Goal: Information Seeking & Learning: Learn about a topic

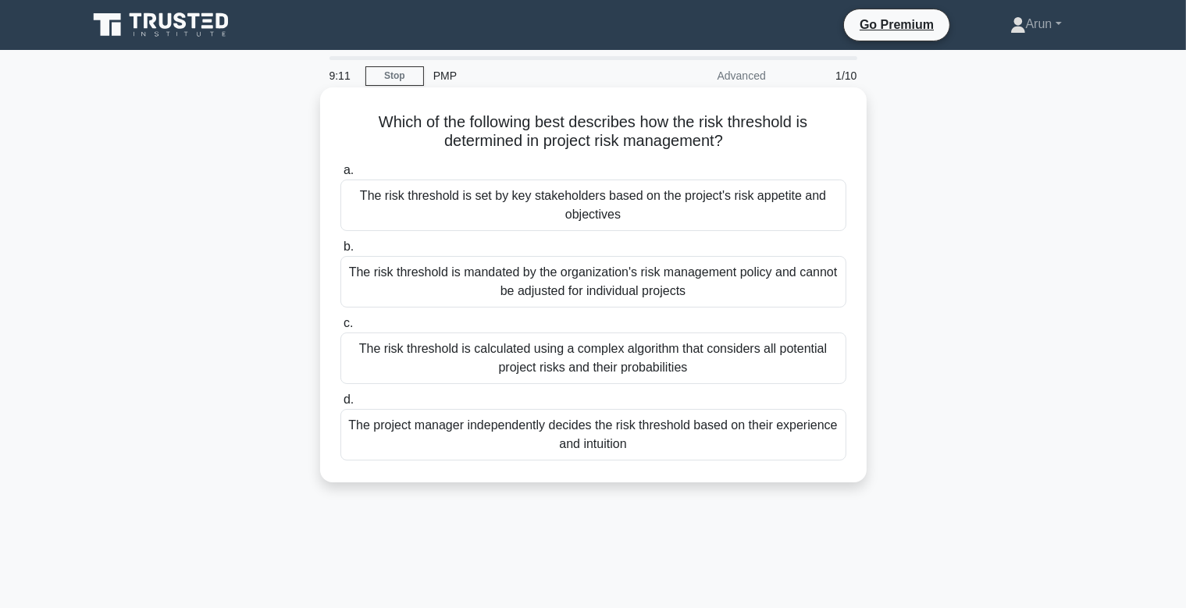
click at [639, 371] on div "The risk threshold is calculated using a complex algorithm that considers all p…" at bounding box center [593, 359] width 506 height 52
click at [340, 329] on input "c. The risk threshold is calculated using a complex algorithm that considers al…" at bounding box center [340, 324] width 0 height 10
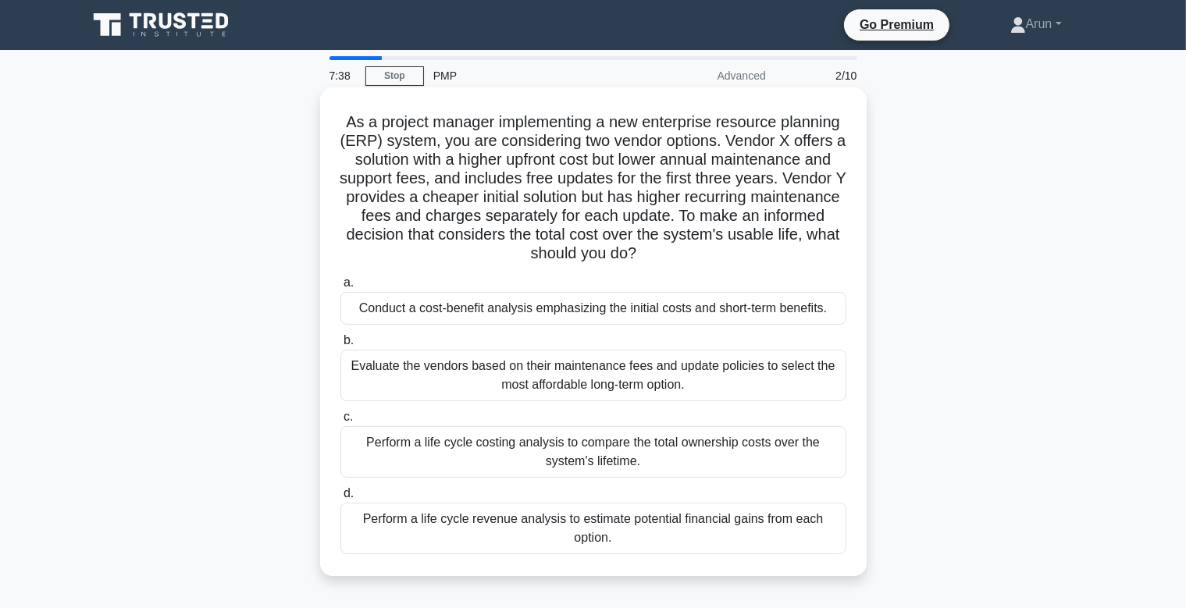
click at [618, 519] on div "Perform a life cycle revenue analysis to estimate potential financial gains fro…" at bounding box center [593, 529] width 506 height 52
click at [340, 499] on input "d. Perform a life cycle revenue analysis to estimate potential financial gains …" at bounding box center [340, 494] width 0 height 10
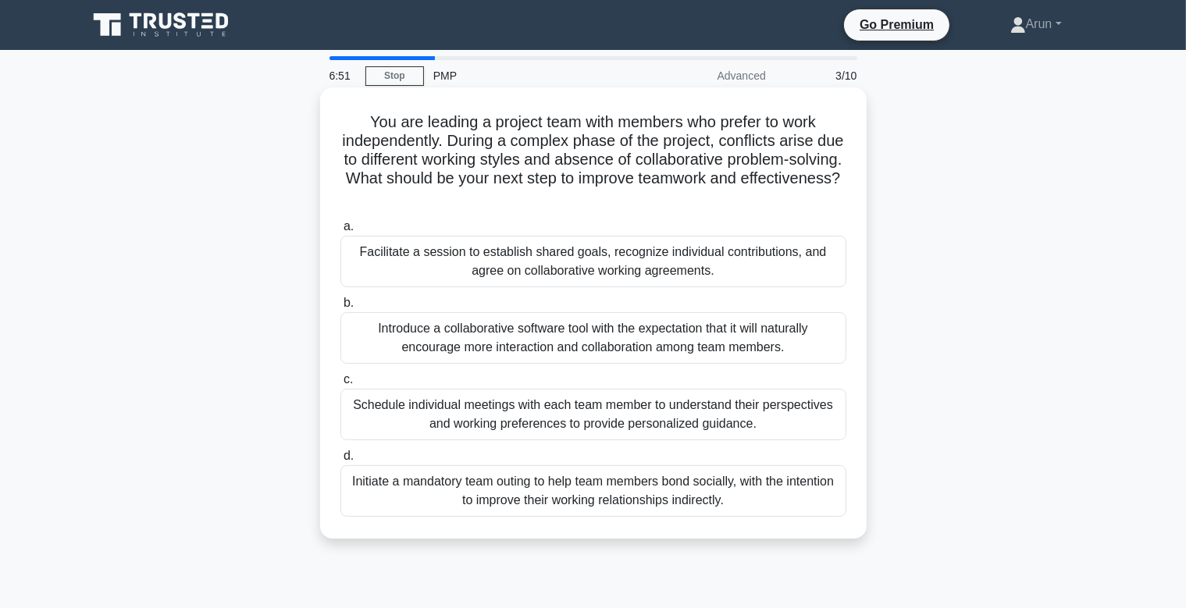
click at [606, 261] on div "Facilitate a session to establish shared goals, recognize individual contributi…" at bounding box center [593, 262] width 506 height 52
click at [340, 232] on input "a. Facilitate a session to establish shared goals, recognize individual contrib…" at bounding box center [340, 227] width 0 height 10
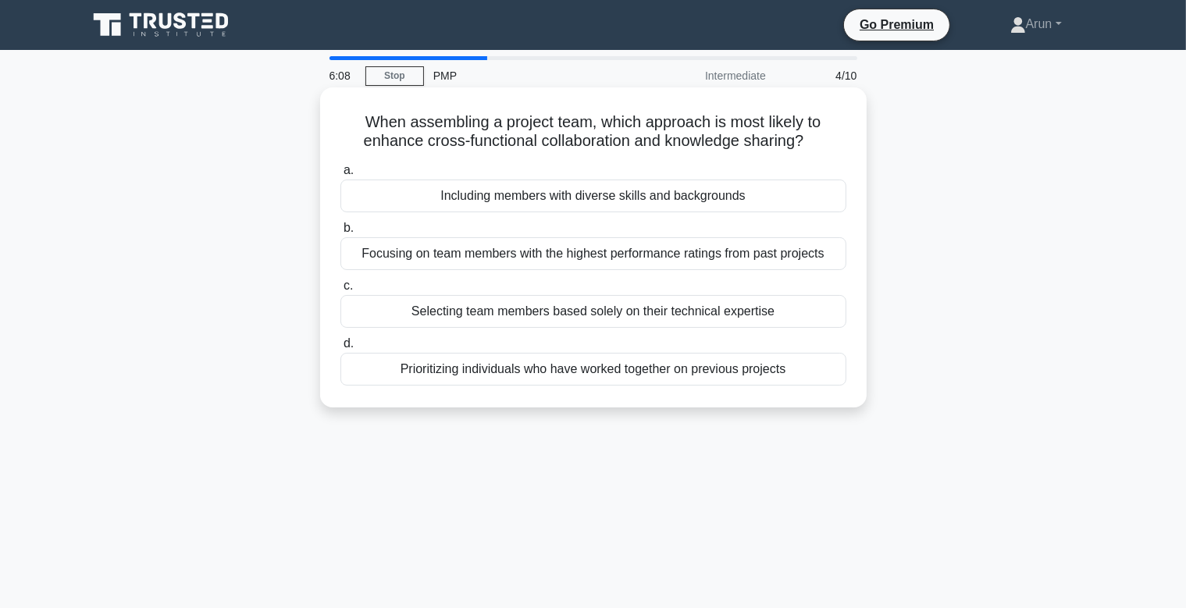
click at [596, 201] on div "Including members with diverse skills and backgrounds" at bounding box center [593, 196] width 506 height 33
click at [340, 176] on input "a. Including members with diverse skills and backgrounds" at bounding box center [340, 171] width 0 height 10
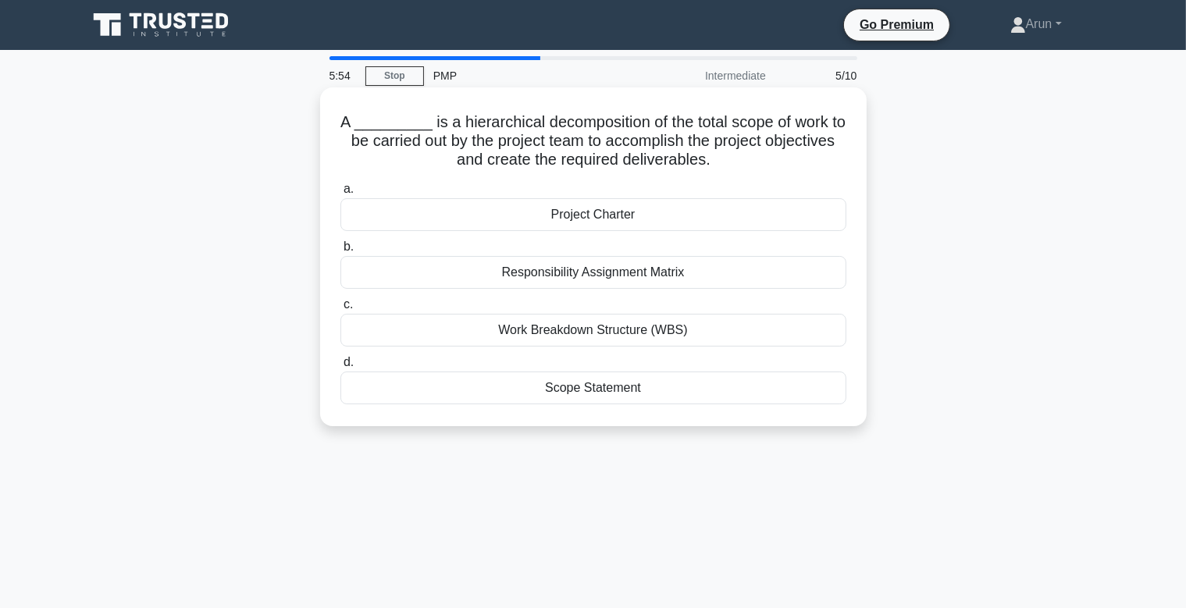
click at [600, 218] on div "Project Charter" at bounding box center [593, 214] width 506 height 33
click at [340, 194] on input "a. Project Charter" at bounding box center [340, 189] width 0 height 10
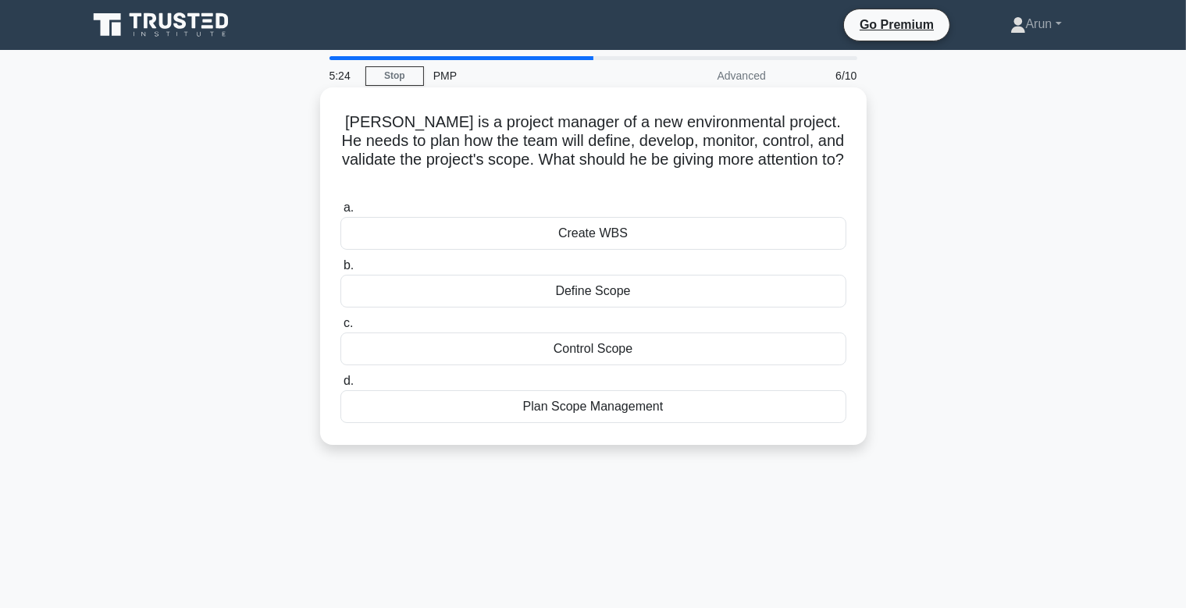
click at [606, 390] on div "Plan Scope Management" at bounding box center [593, 406] width 506 height 33
click at [340, 387] on input "d. Plan Scope Management" at bounding box center [340, 381] width 0 height 10
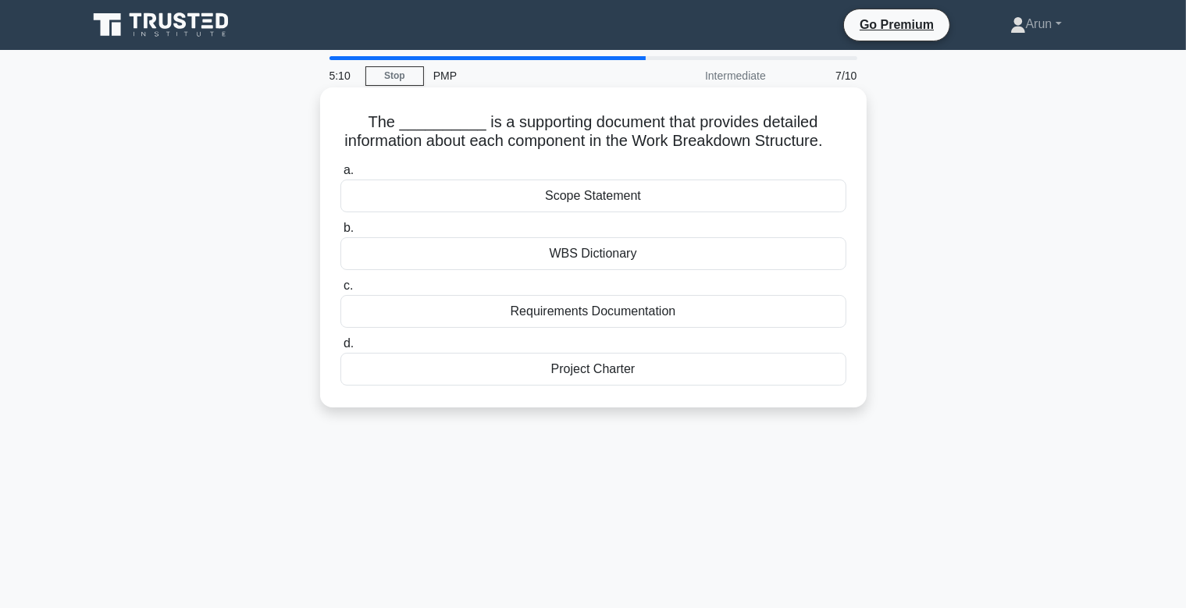
click at [608, 262] on div "WBS Dictionary" at bounding box center [593, 253] width 506 height 33
click at [340, 233] on input "b. WBS Dictionary" at bounding box center [340, 228] width 0 height 10
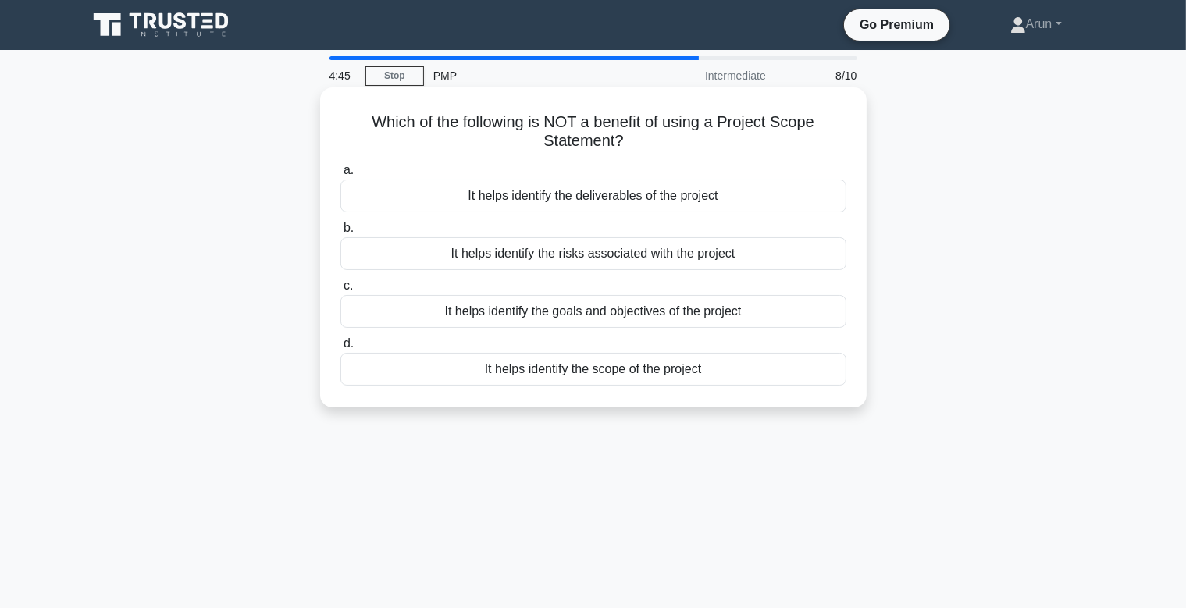
click at [609, 260] on div "It helps identify the risks associated with the project" at bounding box center [593, 253] width 506 height 33
click at [340, 233] on input "b. It helps identify the risks associated with the project" at bounding box center [340, 228] width 0 height 10
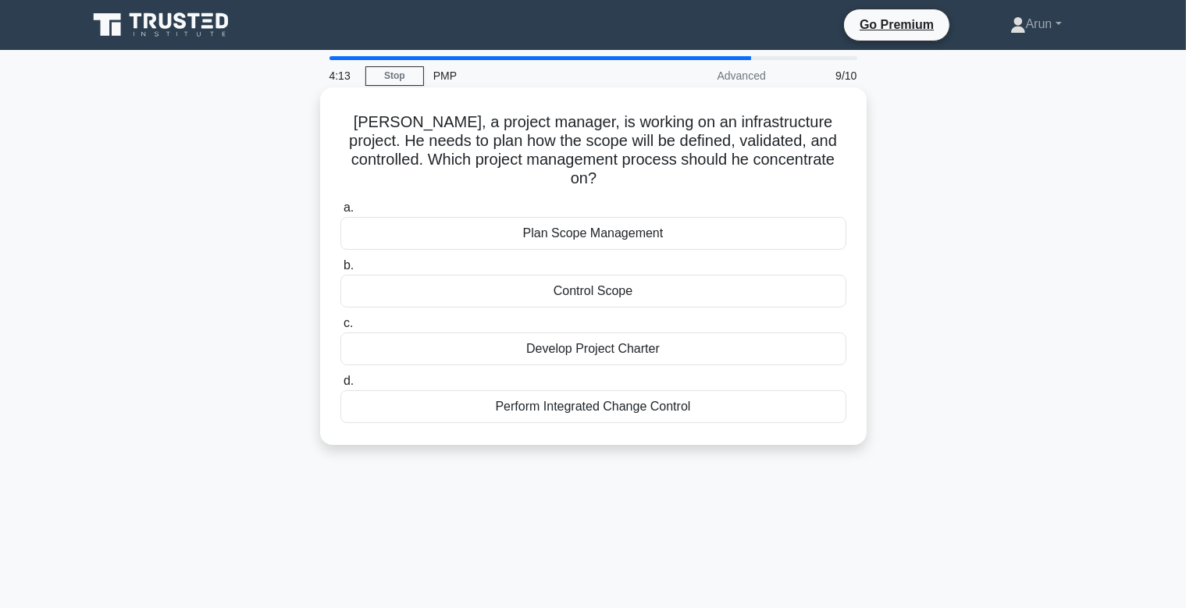
click at [586, 333] on div "Develop Project Charter" at bounding box center [593, 349] width 506 height 33
click at [340, 329] on input "c. Develop Project Charter" at bounding box center [340, 324] width 0 height 10
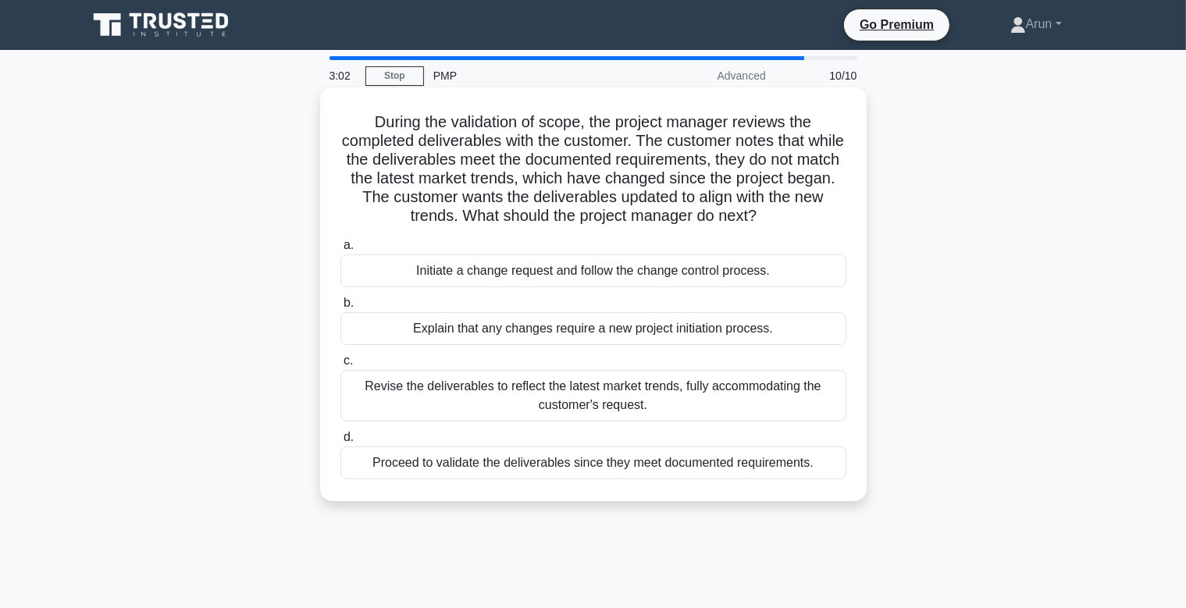
click at [586, 273] on div "Initiate a change request and follow the change control process." at bounding box center [593, 271] width 506 height 33
click at [340, 251] on input "a. Initiate a change request and follow the change control process." at bounding box center [340, 246] width 0 height 10
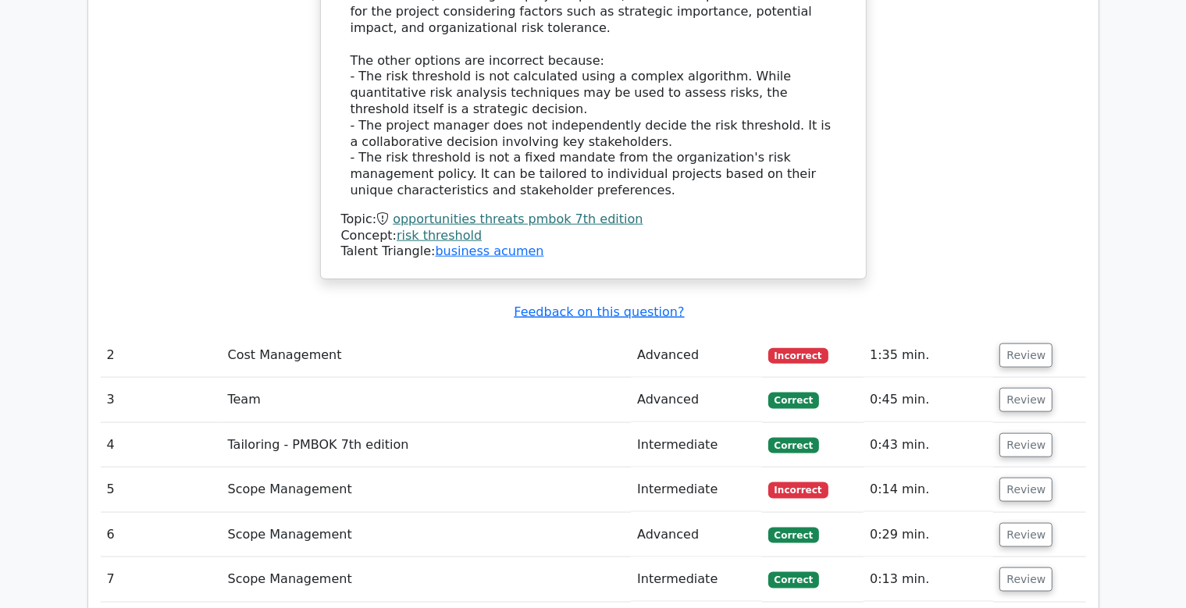
scroll to position [1930, 0]
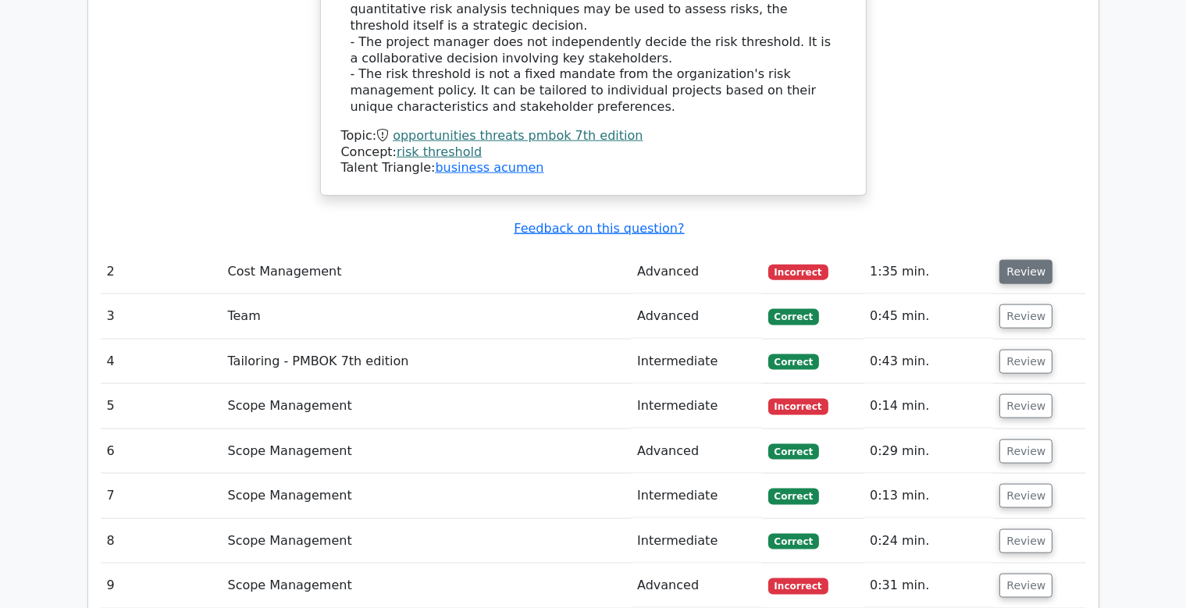
click at [1017, 260] on button "Review" at bounding box center [1026, 272] width 53 height 24
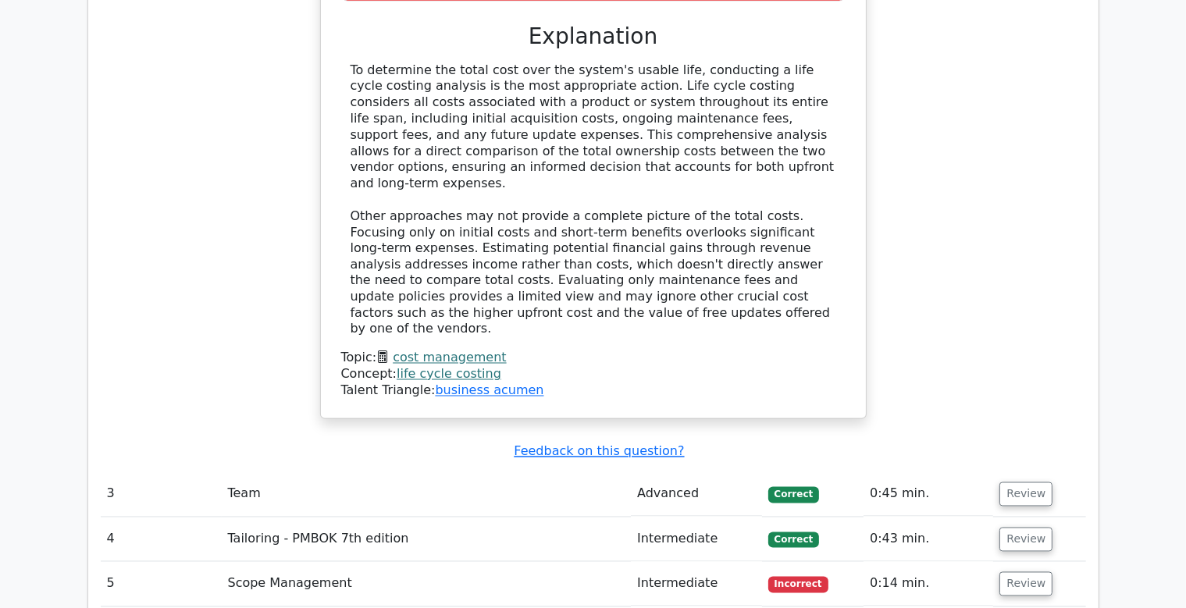
scroll to position [2838, 0]
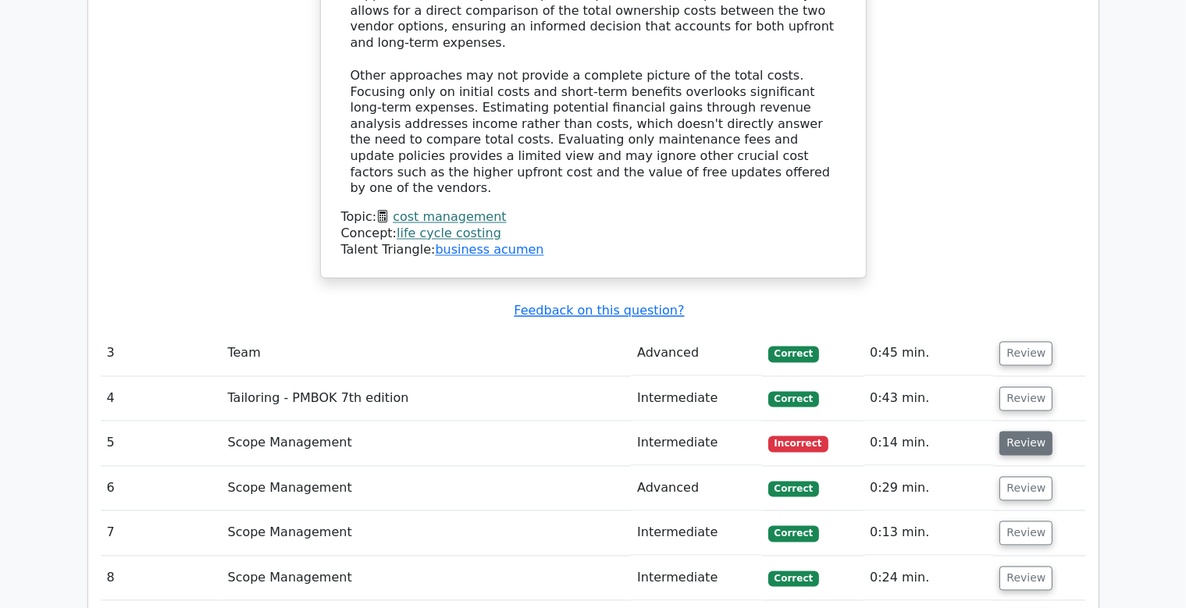
click at [1021, 432] on button "Review" at bounding box center [1026, 444] width 53 height 24
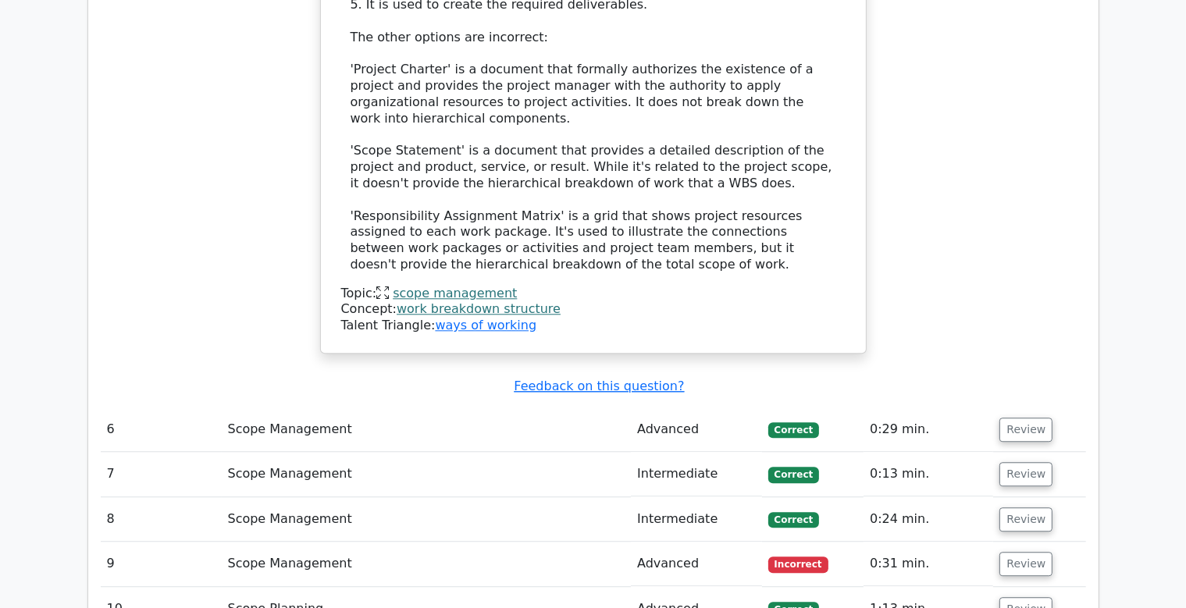
scroll to position [4075, 0]
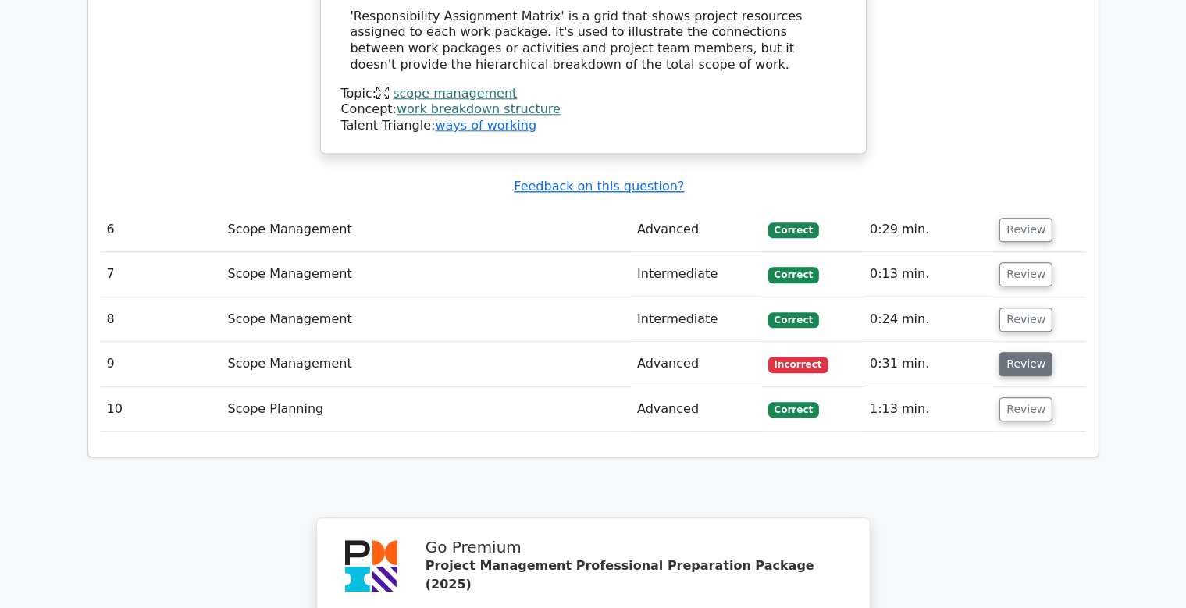
click at [1012, 353] on button "Review" at bounding box center [1026, 365] width 53 height 24
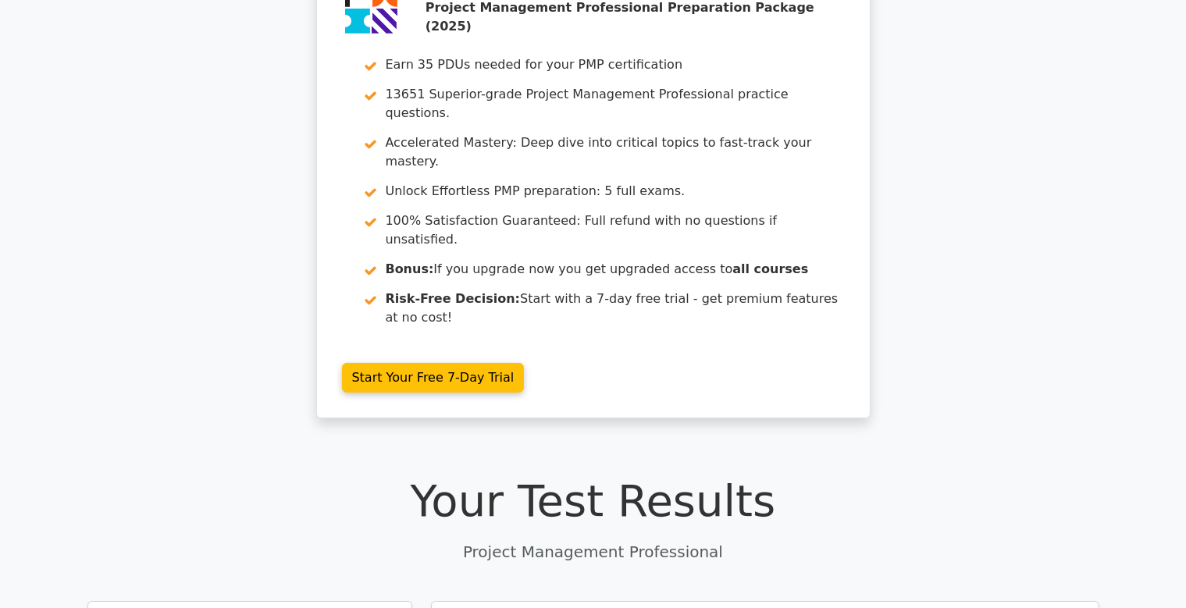
scroll to position [0, 0]
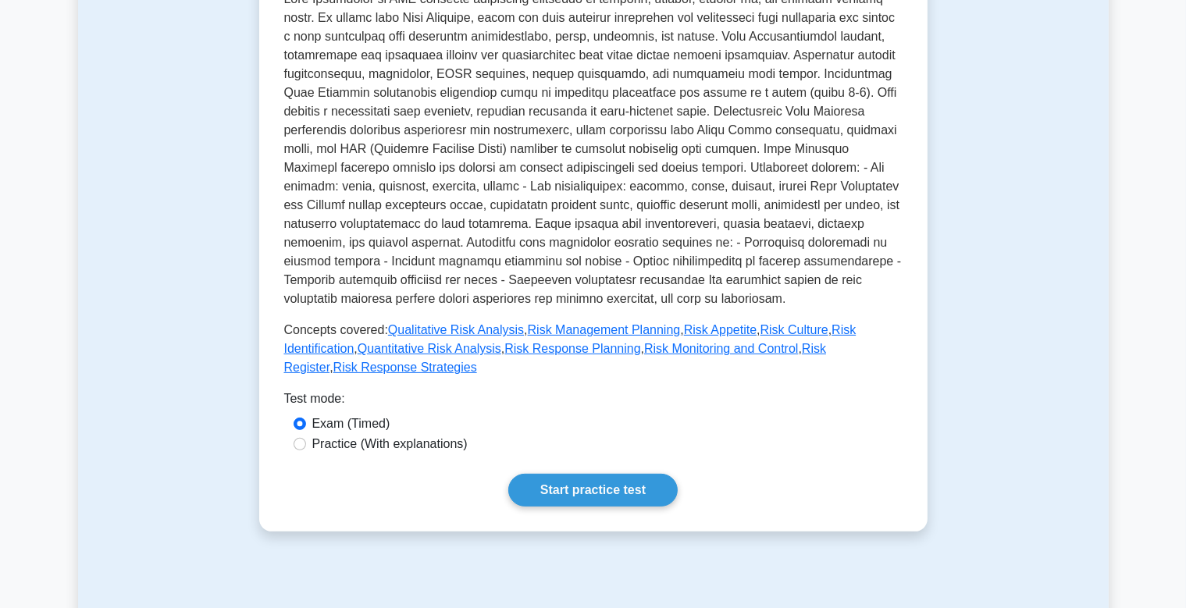
scroll to position [412, 0]
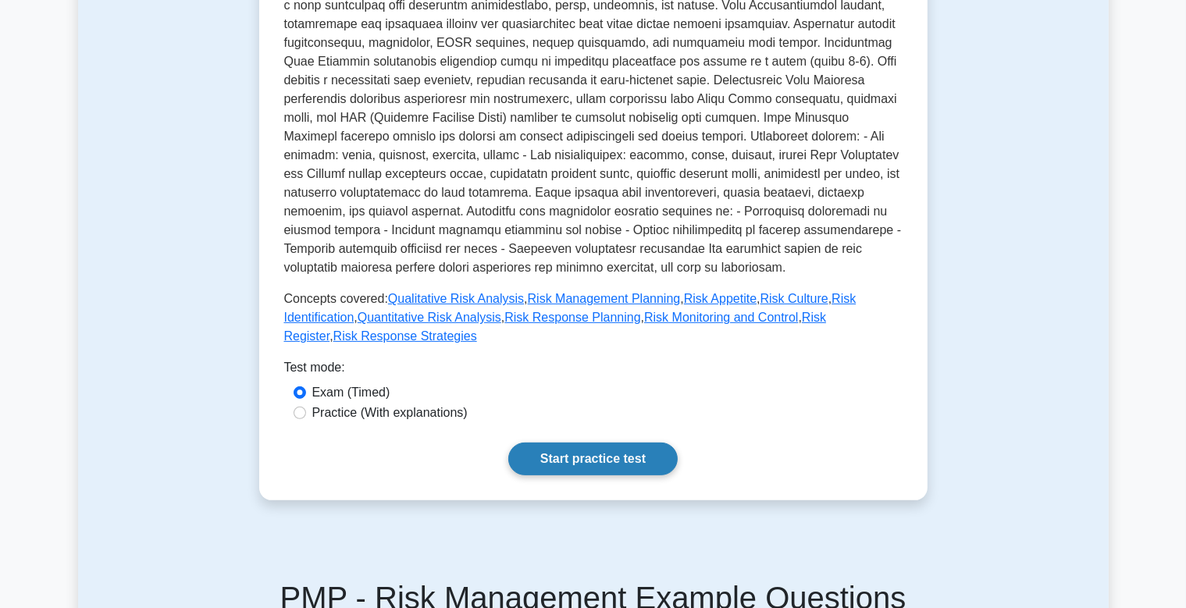
click at [554, 445] on link "Start practice test" at bounding box center [592, 459] width 169 height 33
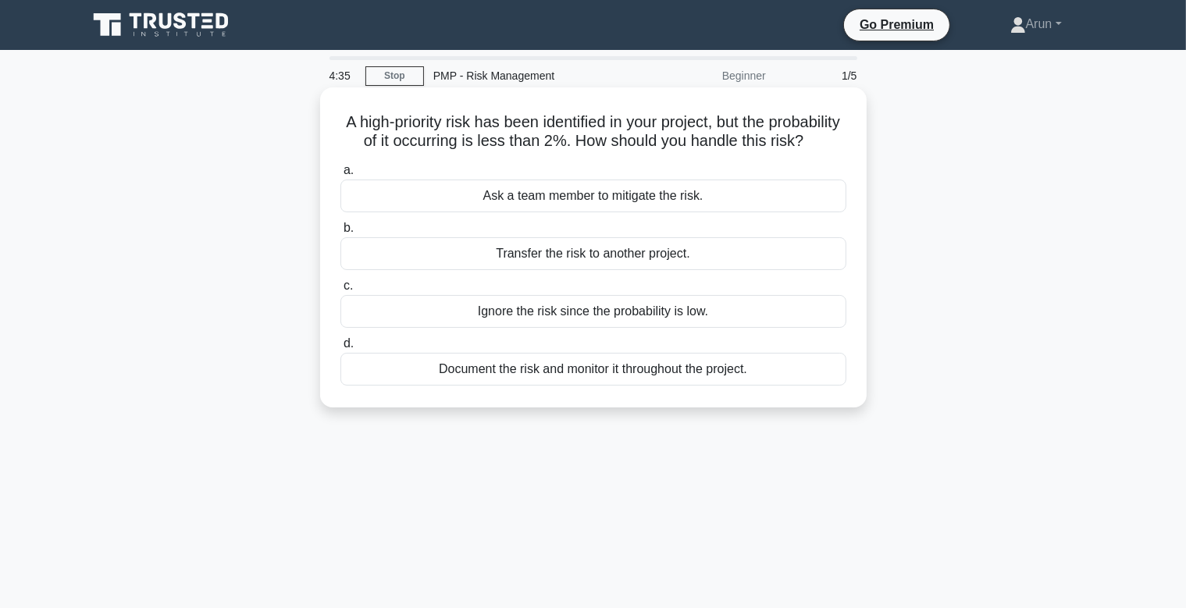
click at [627, 369] on div "Document the risk and monitor it throughout the project." at bounding box center [593, 369] width 506 height 33
click at [340, 349] on input "d. Document the risk and monitor it throughout the project." at bounding box center [340, 344] width 0 height 10
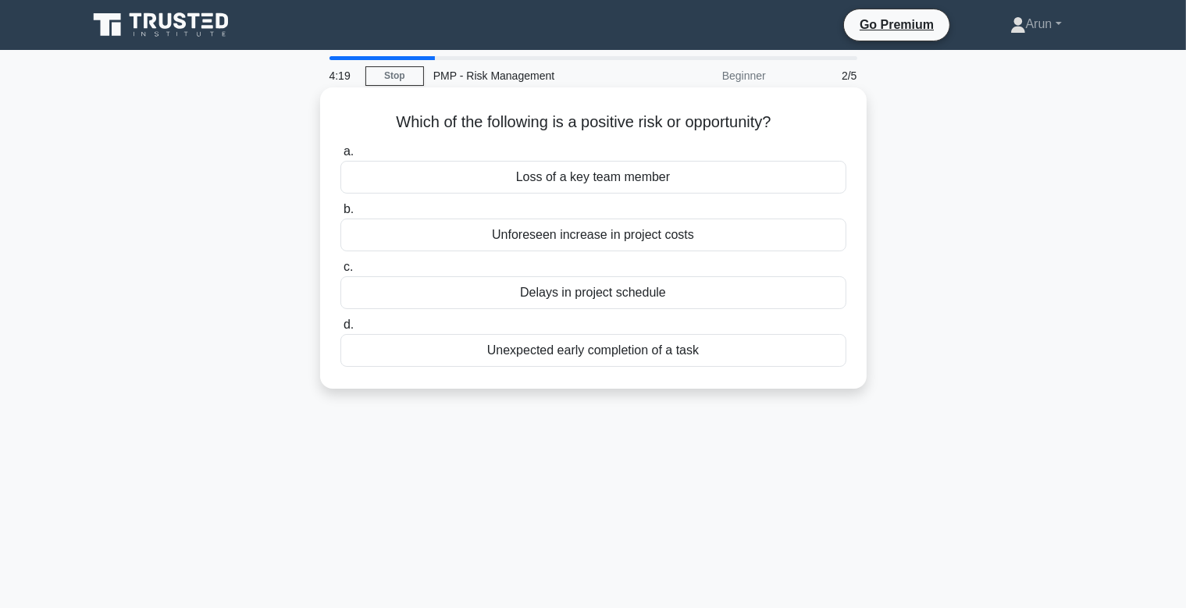
click at [622, 355] on div "Unexpected early completion of a task" at bounding box center [593, 350] width 506 height 33
click at [340, 330] on input "d. Unexpected early completion of a task" at bounding box center [340, 325] width 0 height 10
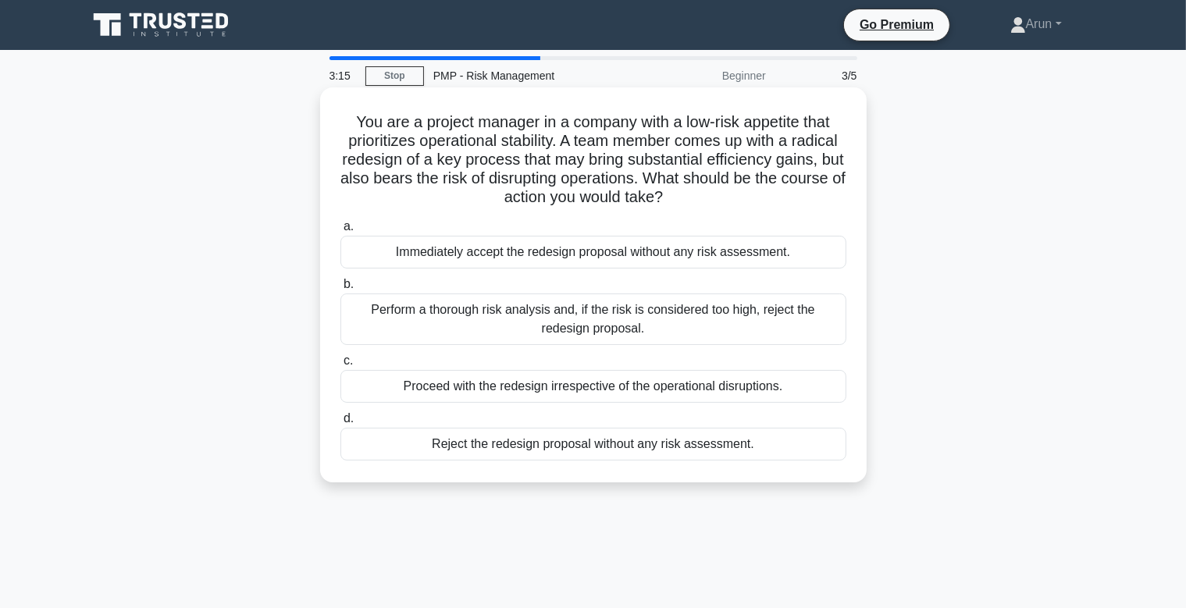
click at [608, 326] on div "Perform a thorough risk analysis and, if the risk is considered too high, rejec…" at bounding box center [593, 320] width 506 height 52
click at [340, 290] on input "b. Perform a thorough risk analysis and, if the risk is considered too high, re…" at bounding box center [340, 285] width 0 height 10
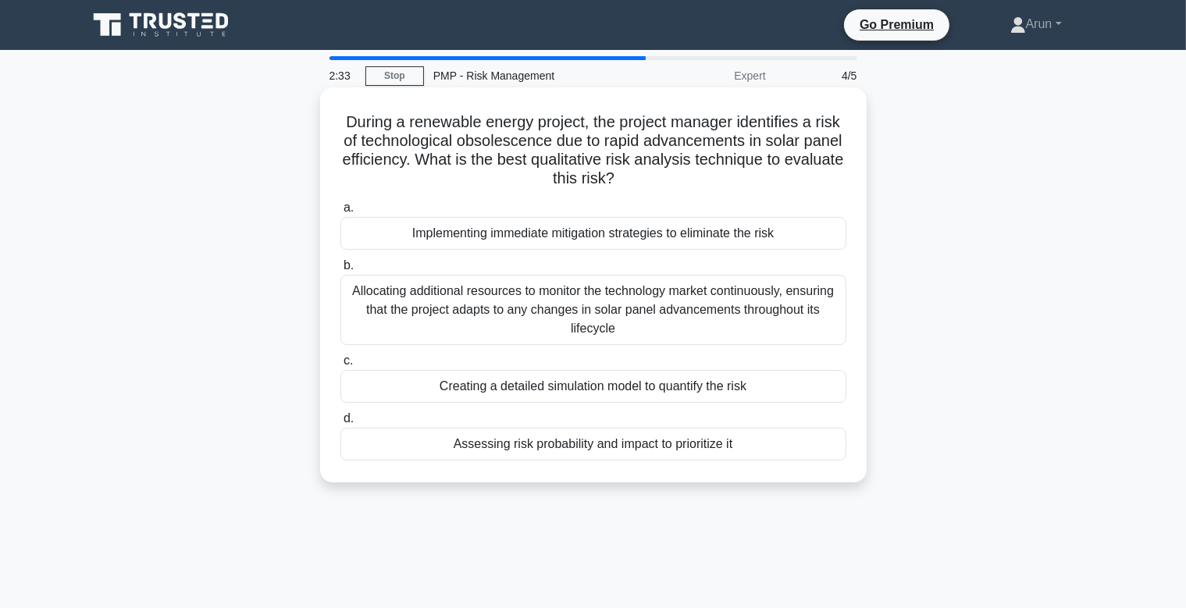
click at [601, 316] on div "Allocating additional resources to monitor the technology market continuously, …" at bounding box center [593, 310] width 506 height 70
click at [340, 271] on input "b. Allocating additional resources to monitor the technology market continuousl…" at bounding box center [340, 266] width 0 height 10
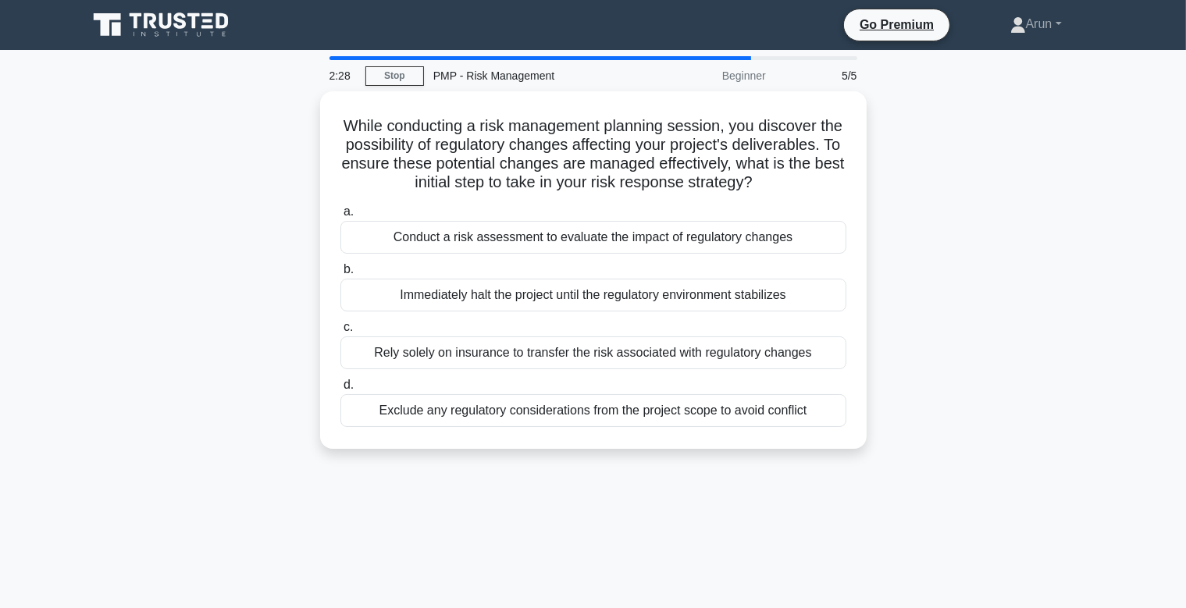
click at [886, 216] on div "While conducting a risk management planning session, you discover the possibili…" at bounding box center [593, 279] width 1031 height 376
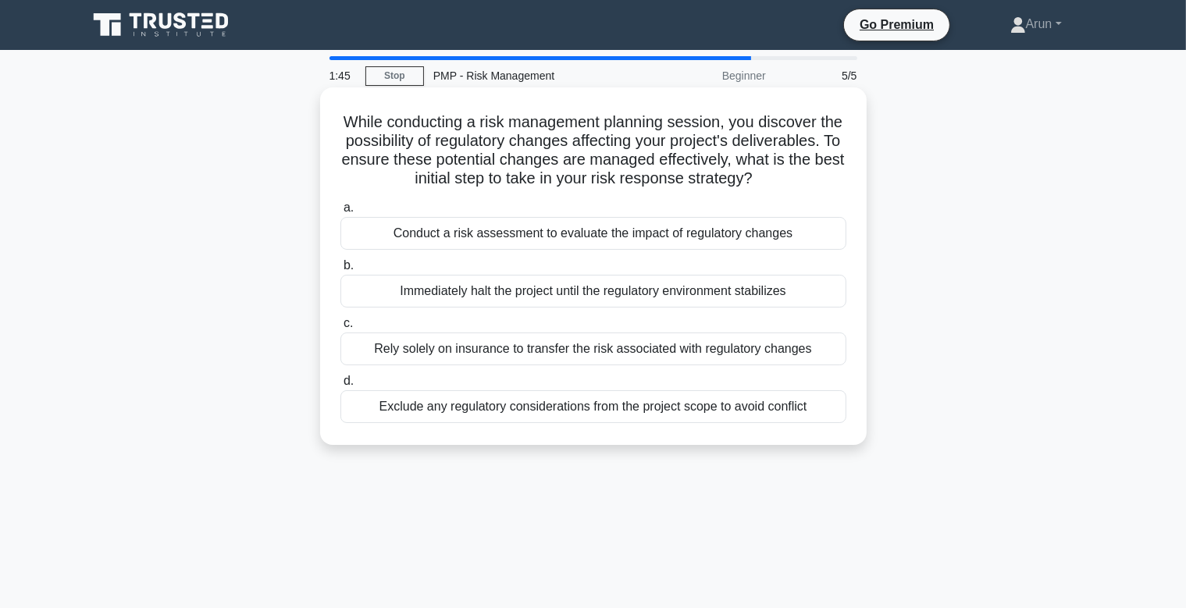
click at [529, 236] on div "Conduct a risk assessment to evaluate the impact of regulatory changes" at bounding box center [593, 233] width 506 height 33
click at [340, 213] on input "a. Conduct a risk assessment to evaluate the impact of regulatory changes" at bounding box center [340, 208] width 0 height 10
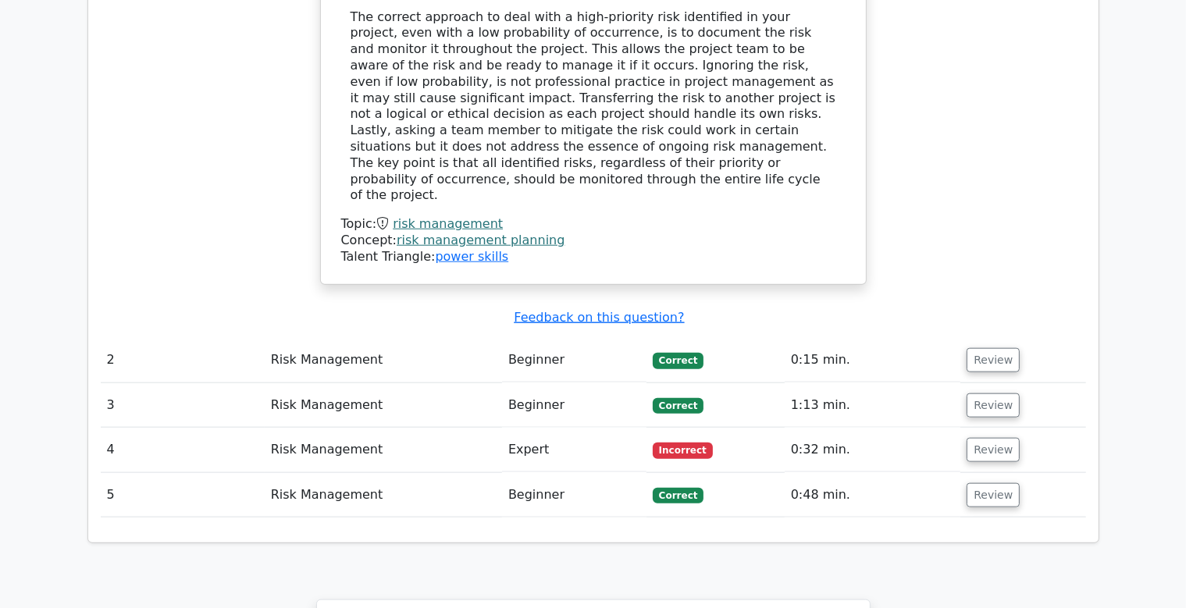
scroll to position [1691, 0]
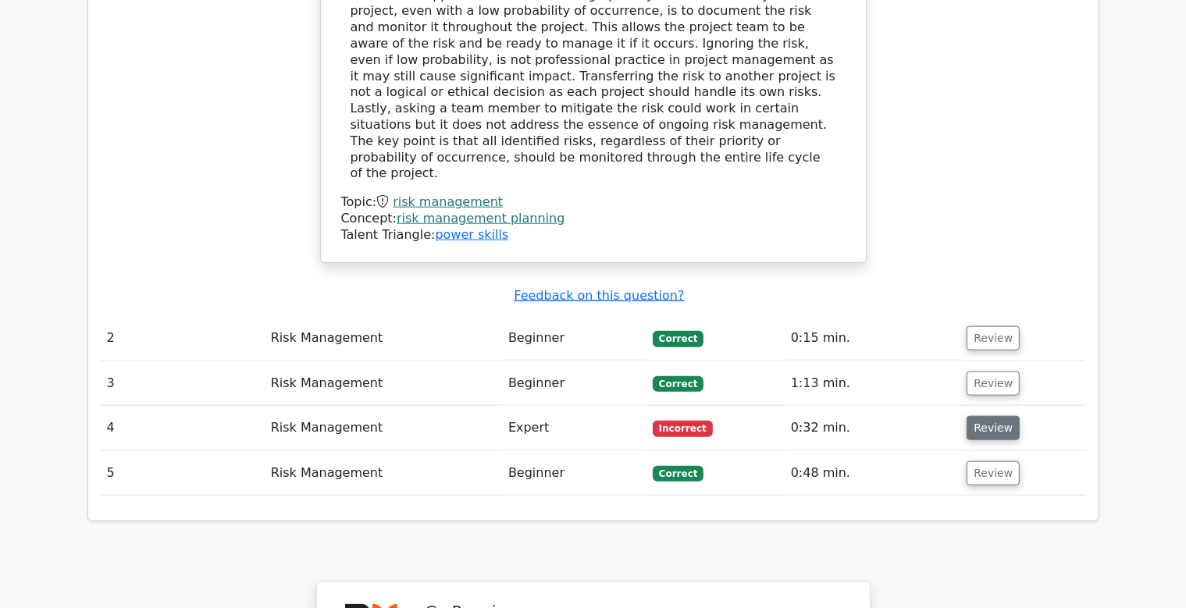
click at [989, 416] on button "Review" at bounding box center [993, 428] width 53 height 24
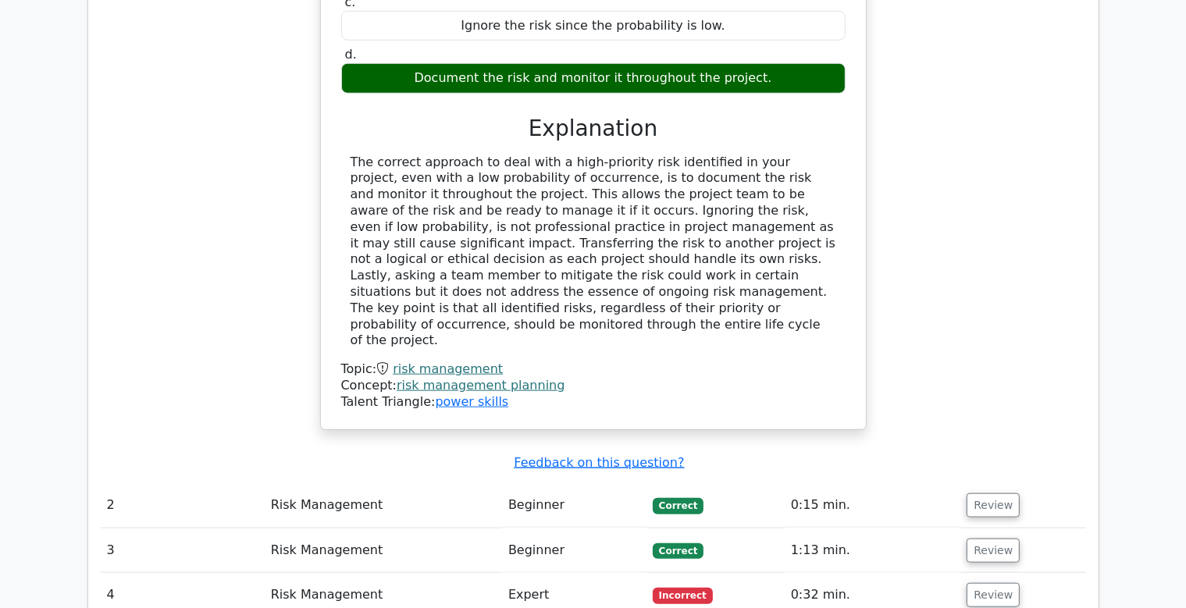
scroll to position [1526, 0]
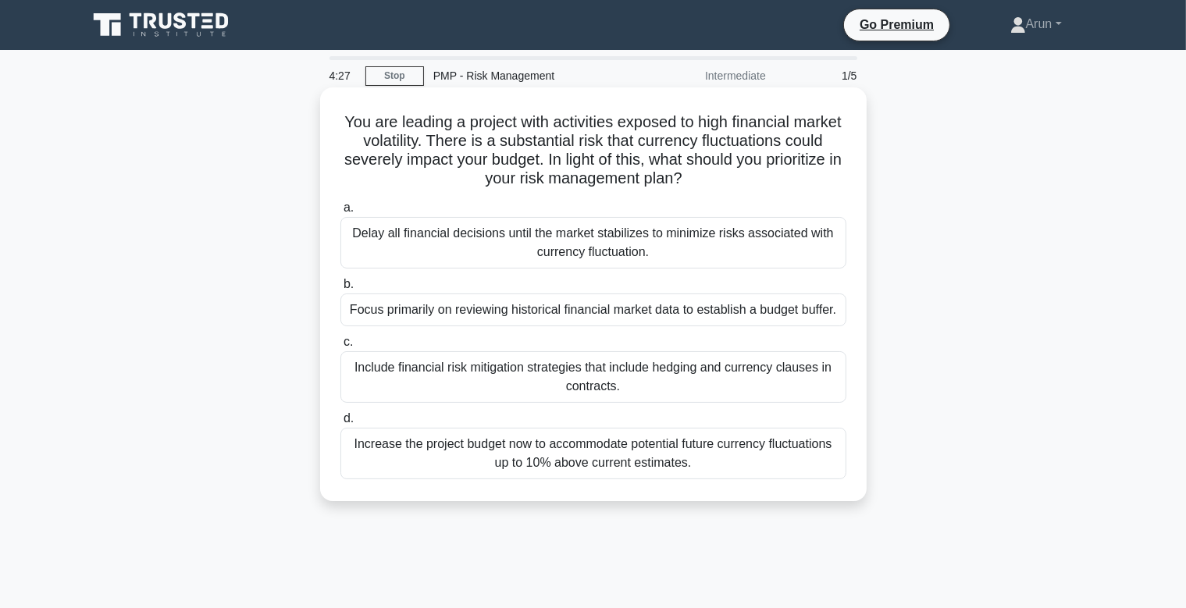
click at [651, 375] on div "Include financial risk mitigation strategies that include hedging and currency …" at bounding box center [593, 377] width 506 height 52
click at [340, 348] on input "c. Include financial risk mitigation strategies that include hedging and curren…" at bounding box center [340, 342] width 0 height 10
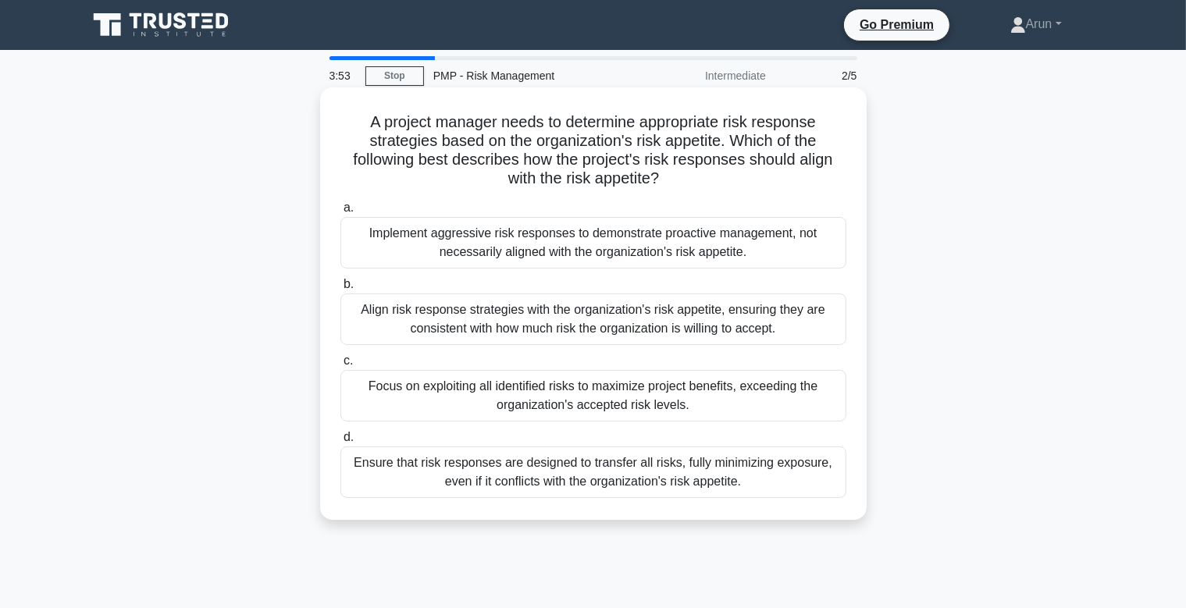
click at [659, 326] on div "Align risk response strategies with the organization's risk appetite, ensuring …" at bounding box center [593, 320] width 506 height 52
click at [340, 290] on input "b. Align risk response strategies with the organization's risk appetite, ensuri…" at bounding box center [340, 285] width 0 height 10
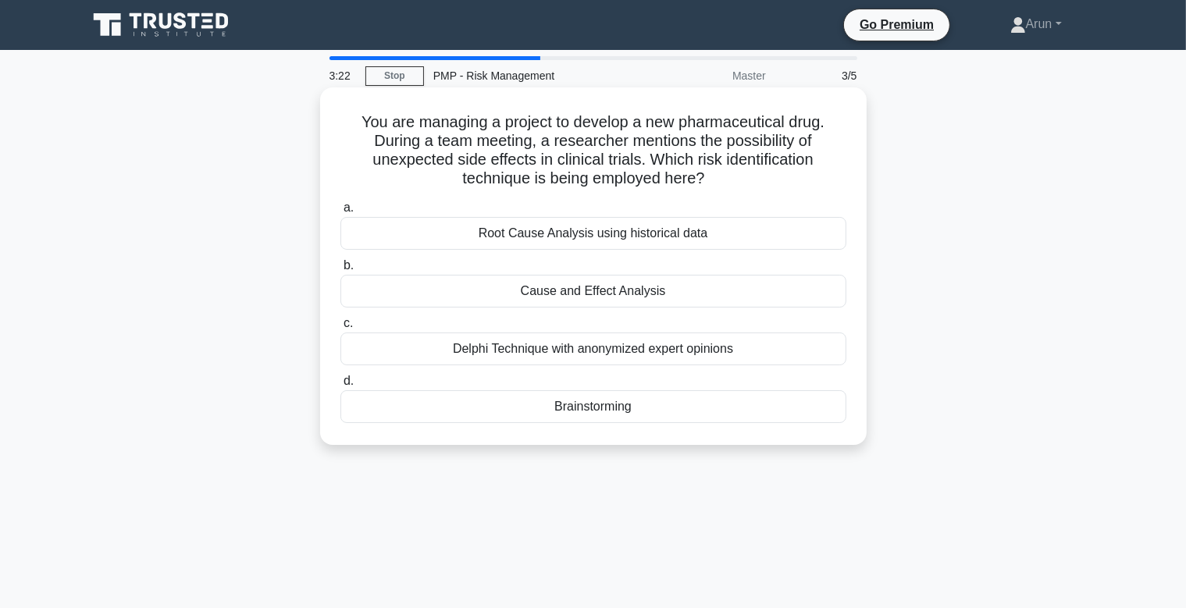
click at [596, 297] on div "Cause and Effect Analysis" at bounding box center [593, 291] width 506 height 33
click at [340, 271] on input "b. Cause and Effect Analysis" at bounding box center [340, 266] width 0 height 10
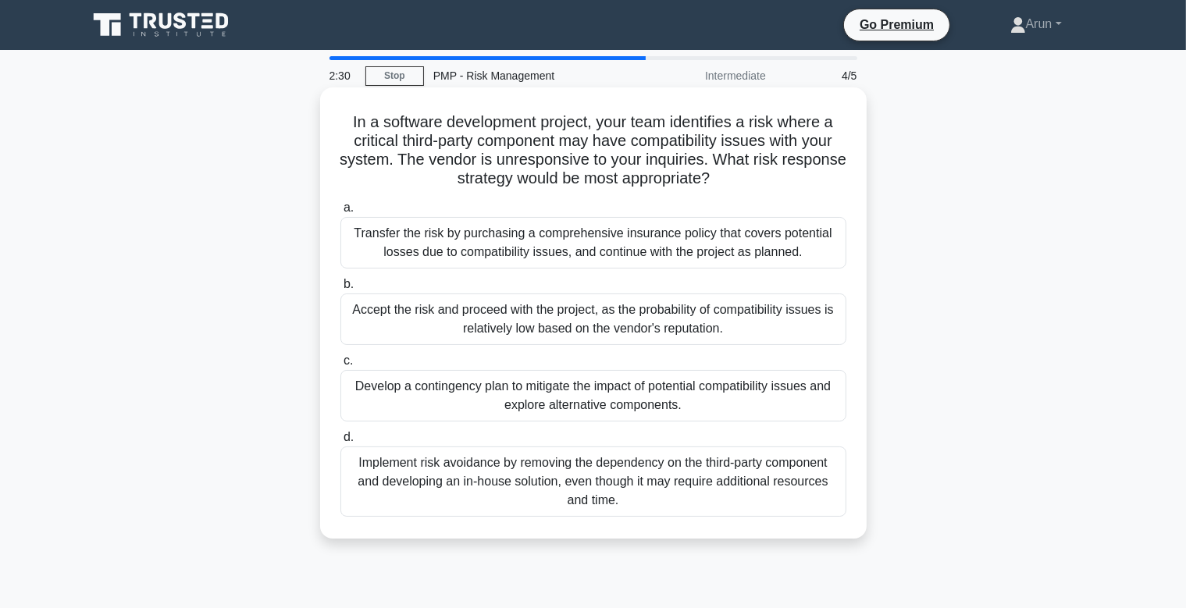
click at [637, 397] on div "Develop a contingency plan to mitigate the impact of potential compatibility is…" at bounding box center [593, 396] width 506 height 52
click at [340, 366] on input "c. Develop a contingency plan to mitigate the impact of potential compatibility…" at bounding box center [340, 361] width 0 height 10
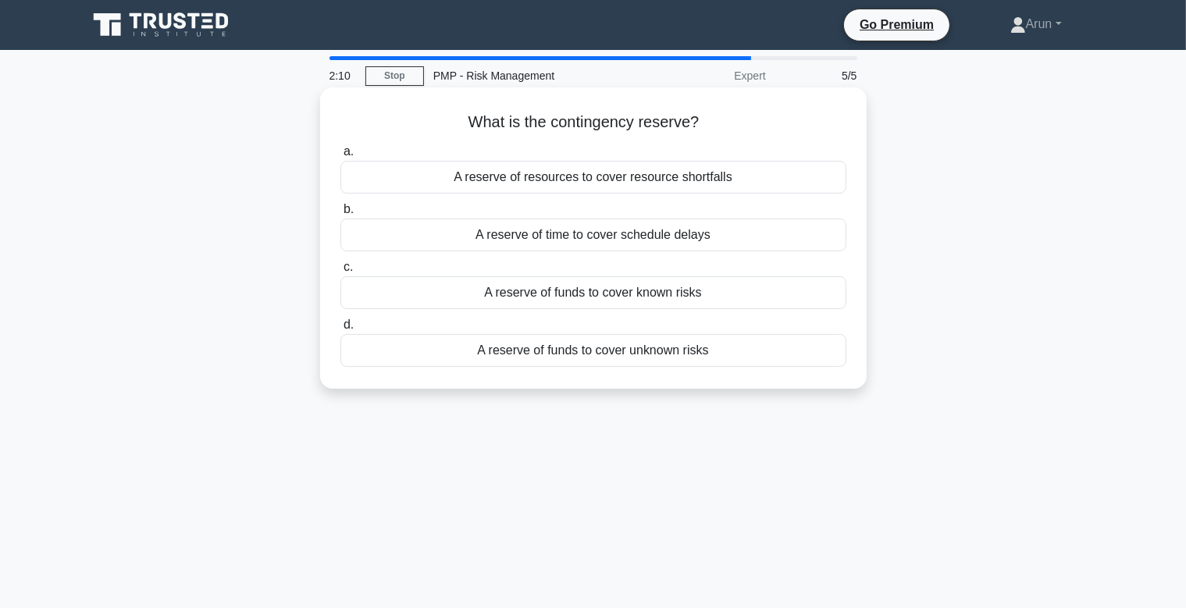
click at [622, 352] on div "A reserve of funds to cover unknown risks" at bounding box center [593, 350] width 506 height 33
click at [340, 330] on input "d. A reserve of funds to cover unknown risks" at bounding box center [340, 325] width 0 height 10
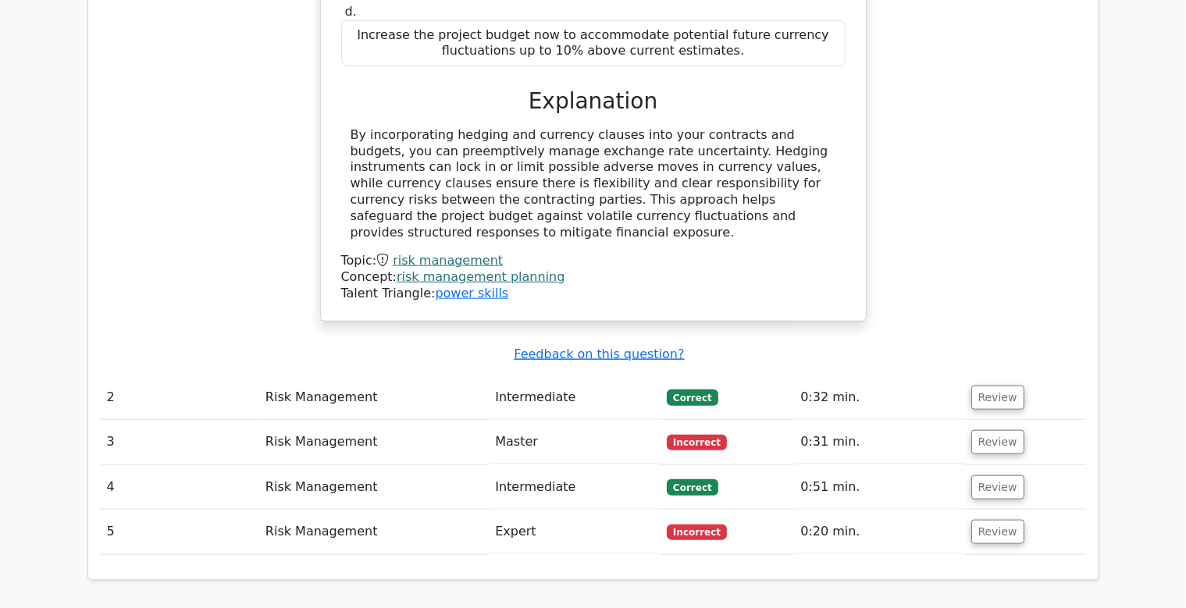
scroll to position [1669, 0]
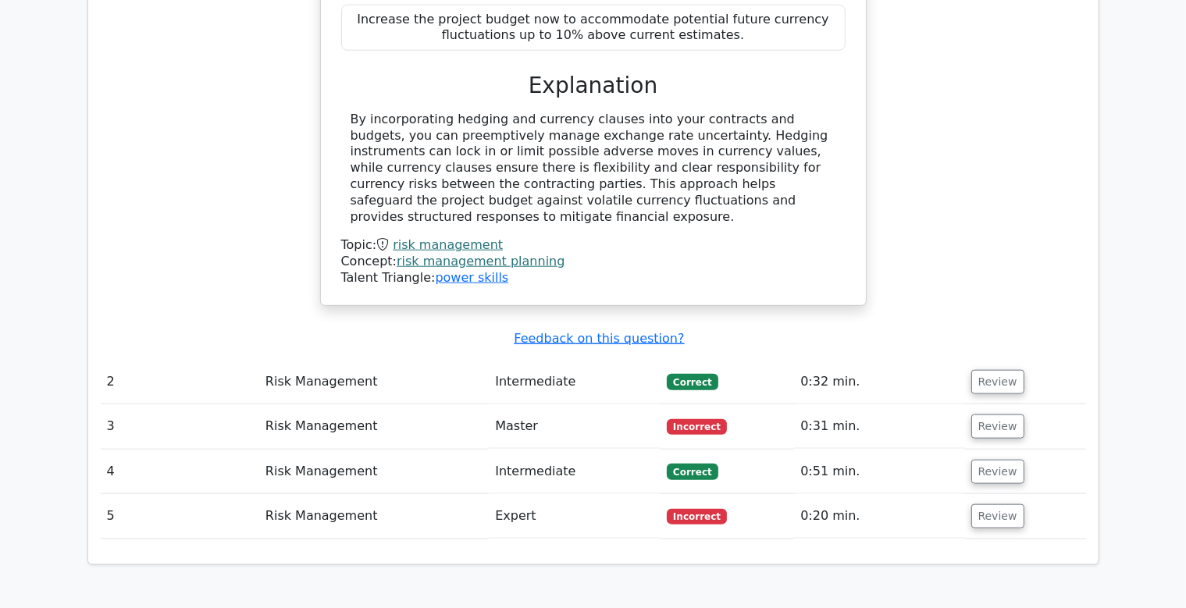
click at [551, 360] on td "Intermediate" at bounding box center [575, 382] width 172 height 45
click at [988, 415] on button "Review" at bounding box center [997, 427] width 53 height 24
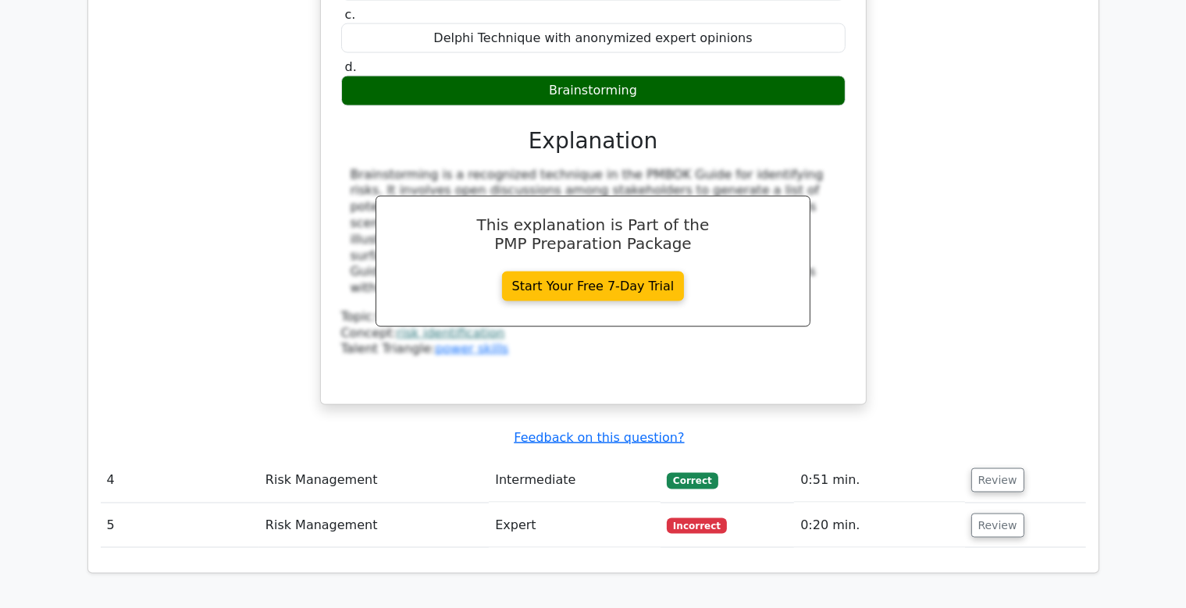
scroll to position [2329, 0]
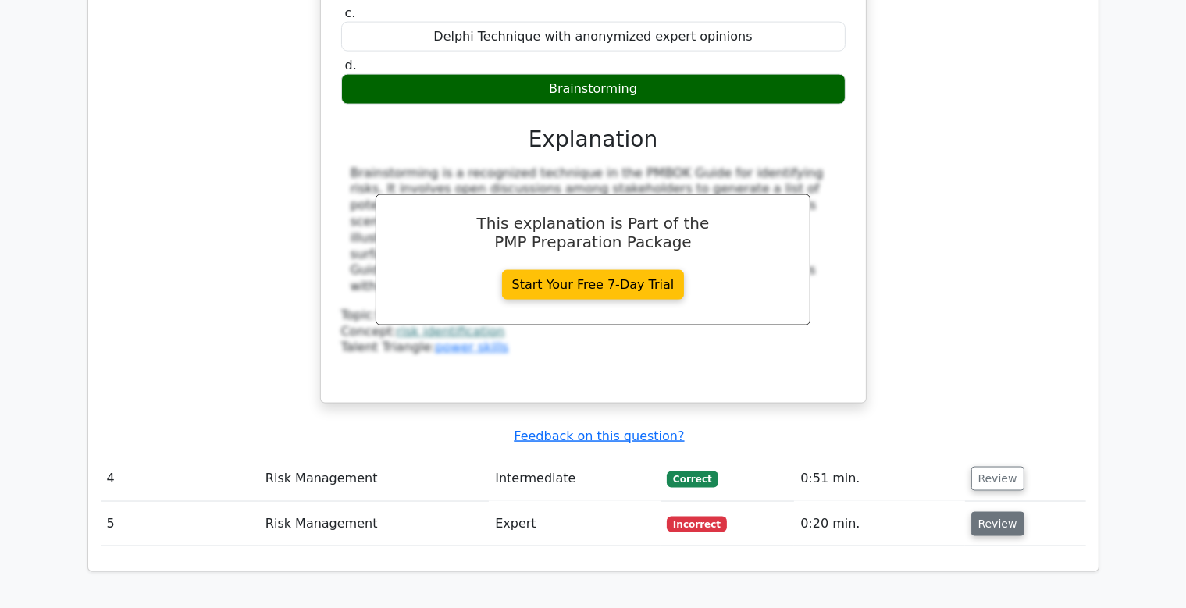
click at [989, 512] on button "Review" at bounding box center [997, 524] width 53 height 24
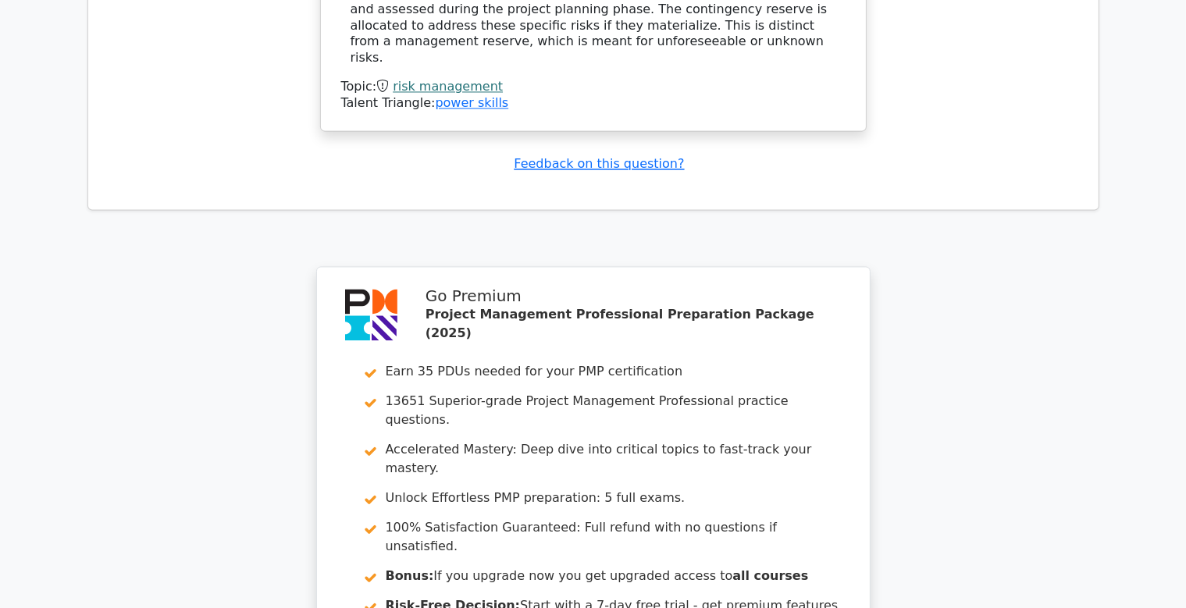
scroll to position [3440, 0]
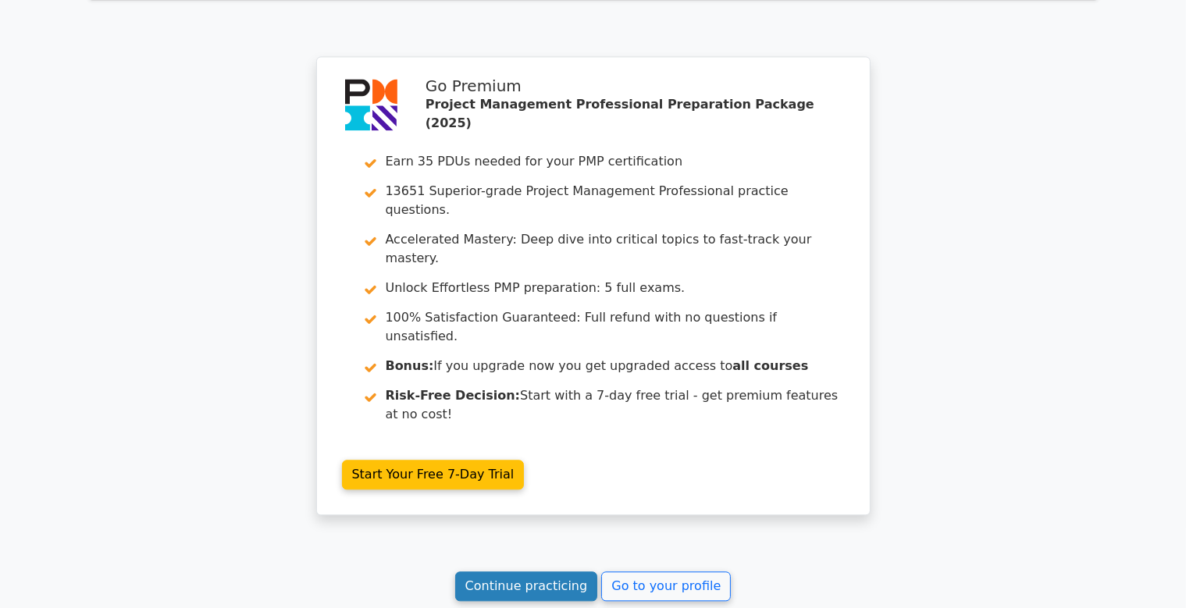
click at [572, 572] on link "Continue practicing" at bounding box center [526, 587] width 143 height 30
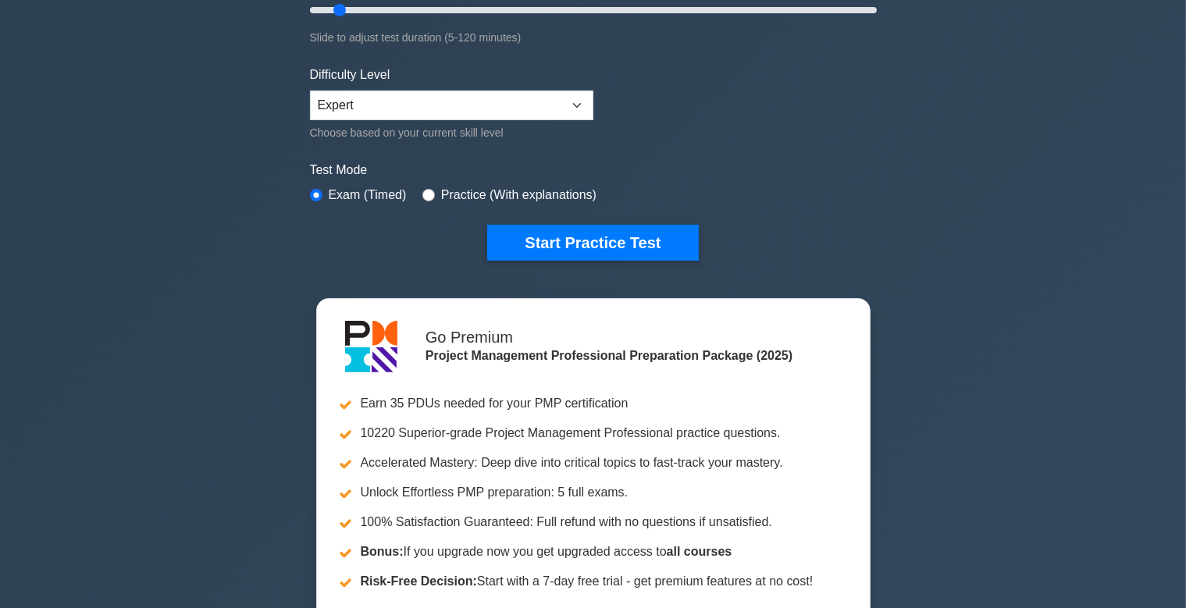
scroll to position [330, 0]
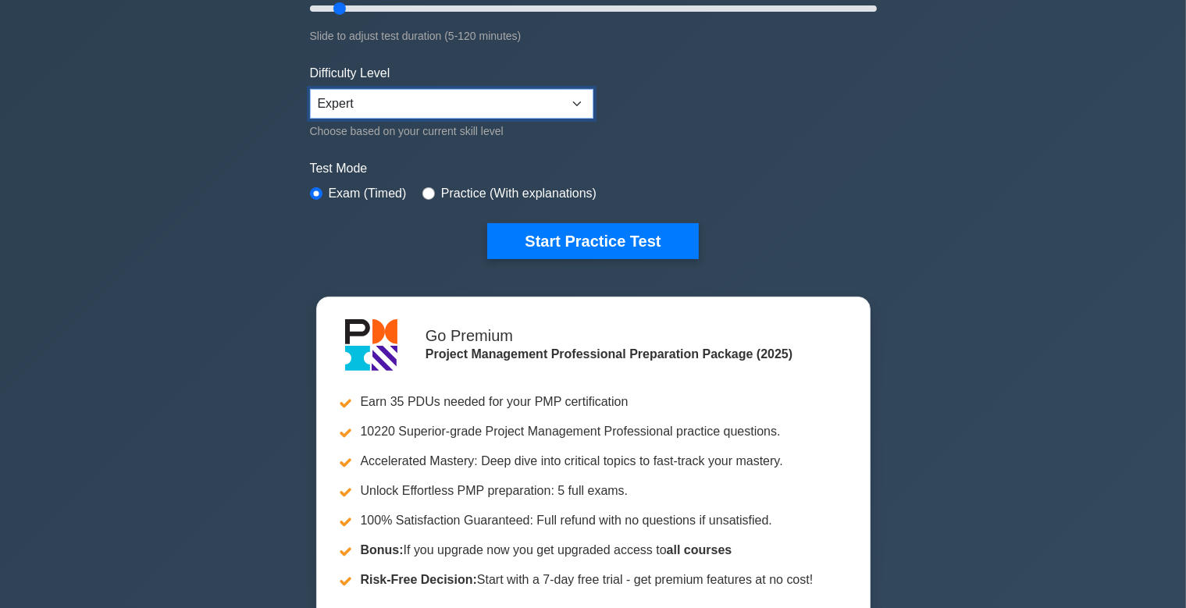
click at [310, 89] on select "Beginner Intermediate Expert" at bounding box center [451, 104] width 283 height 30
click option "Expert" at bounding box center [0, 0] width 0 height 0
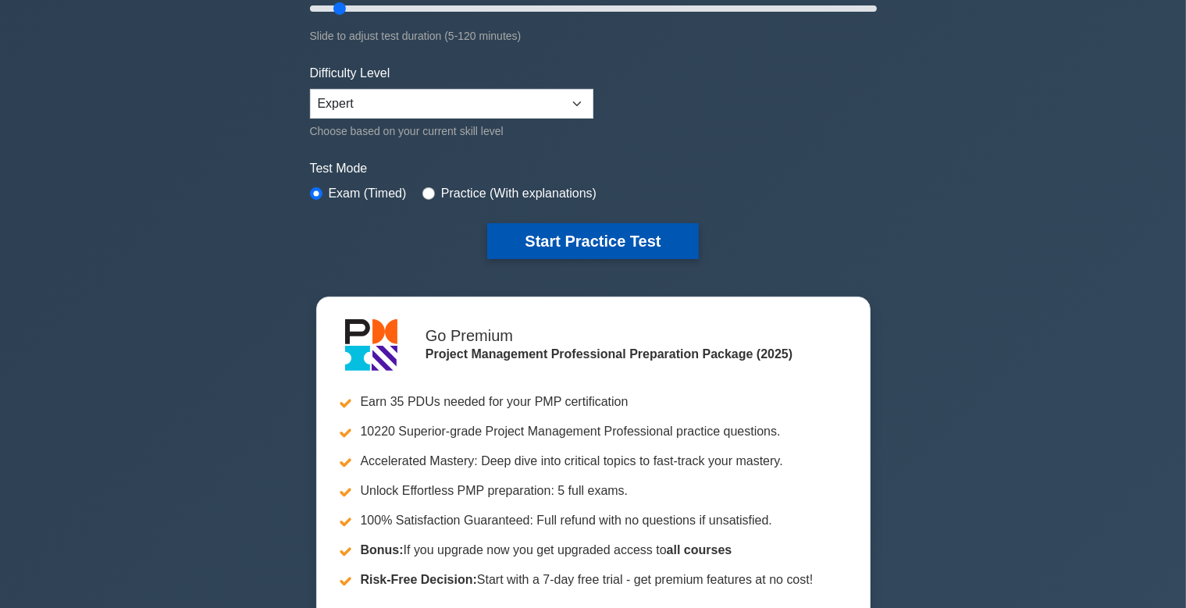
click at [604, 239] on button "Start Practice Test" at bounding box center [592, 241] width 211 height 36
click at [1131, 155] on div "Project Management Professional Customize Your Next Practice Test Topics Scope …" at bounding box center [593, 211] width 1186 height 982
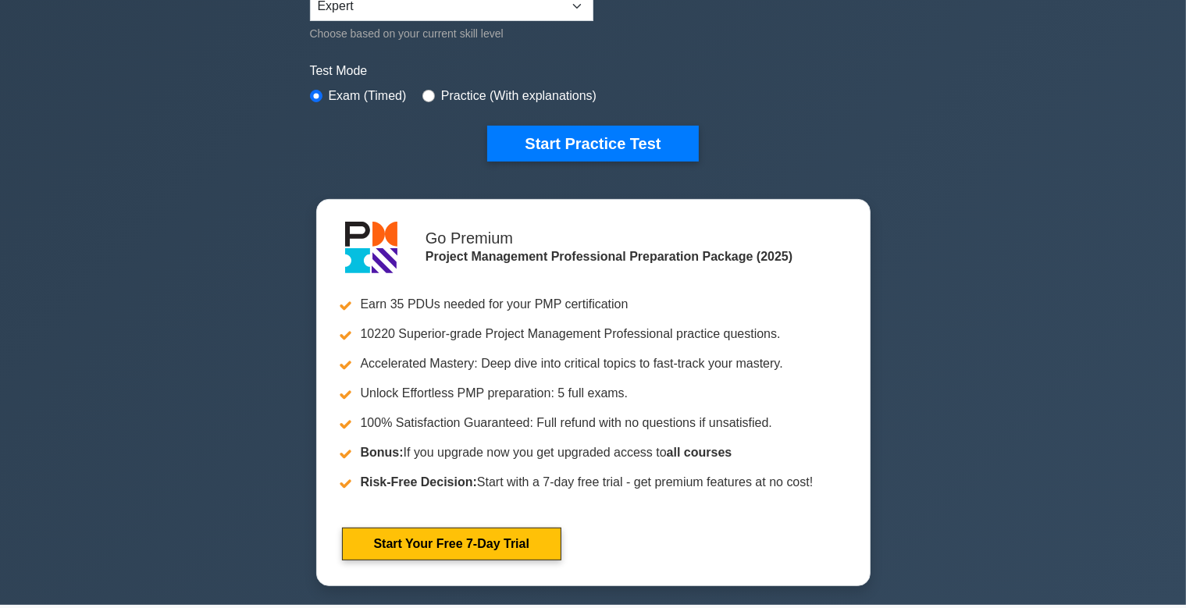
scroll to position [363, 0]
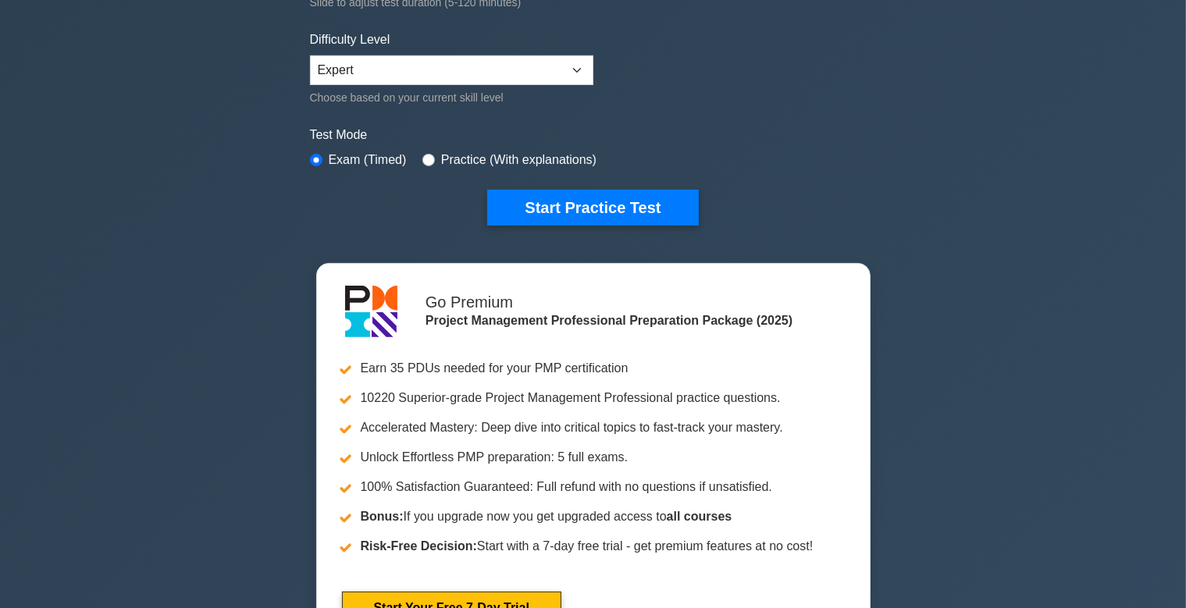
click at [1071, 71] on div "Project Management Professional Customize Your Next Practice Test Topics Scope …" at bounding box center [593, 178] width 1186 height 982
click at [979, 152] on div "Project Management Professional Customize Your Next Practice Test Topics Scope …" at bounding box center [593, 178] width 1186 height 982
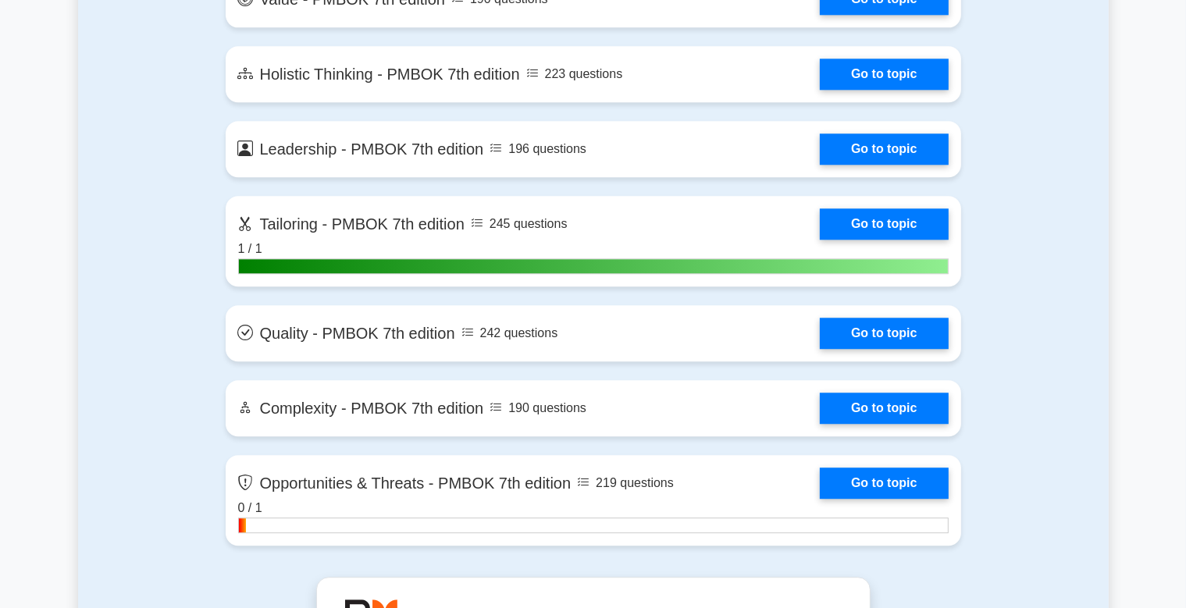
scroll to position [4033, 0]
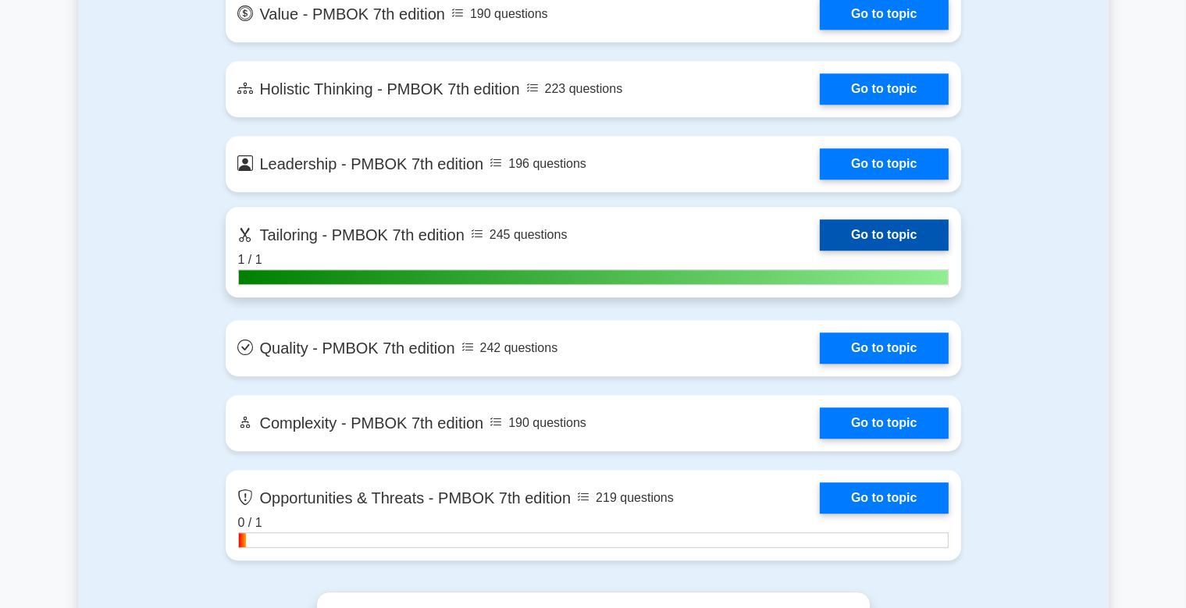
click at [861, 226] on link "Go to topic" at bounding box center [884, 234] width 128 height 31
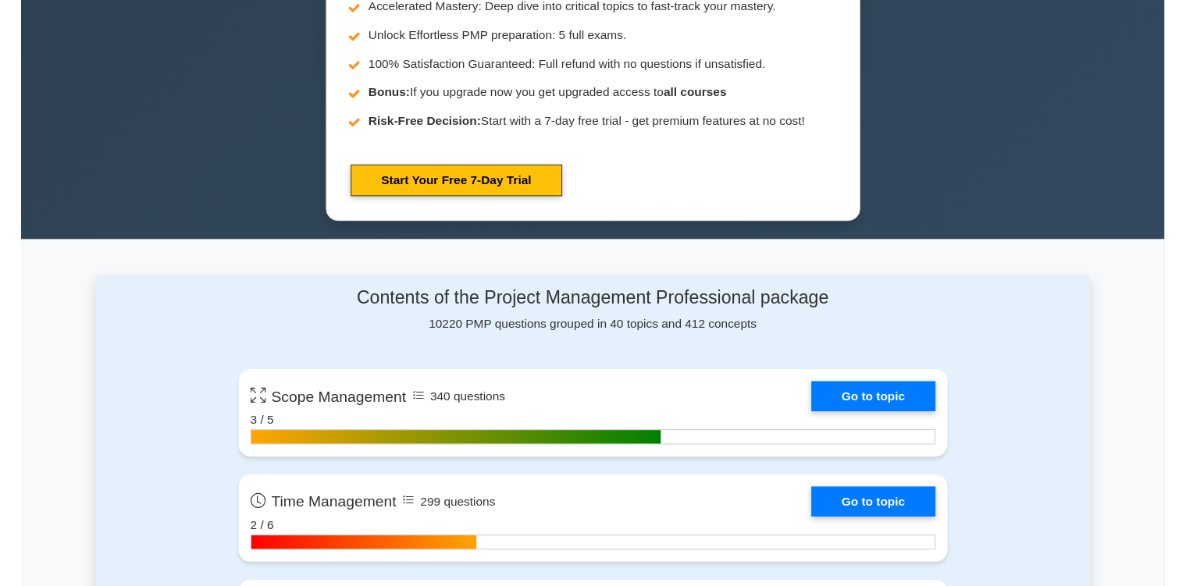
scroll to position [784, 0]
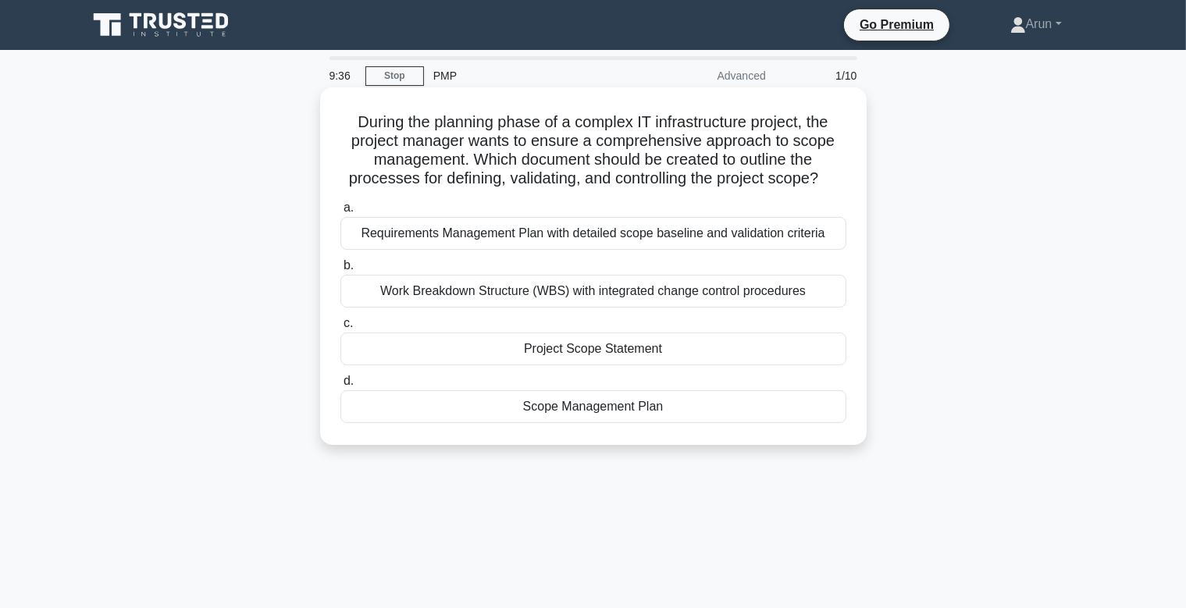
click at [595, 408] on div "Scope Management Plan" at bounding box center [593, 406] width 506 height 33
click at [340, 387] on input "d. Scope Management Plan" at bounding box center [340, 381] width 0 height 10
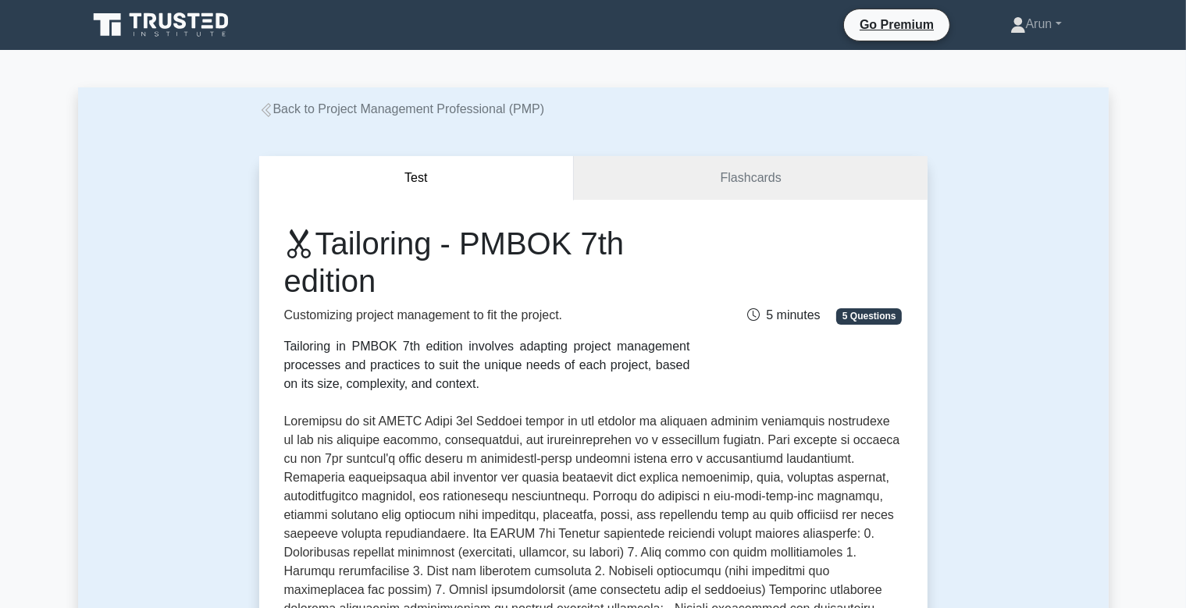
click at [690, 102] on div "Back to Project Management Professional (PMP)" at bounding box center [593, 109] width 687 height 19
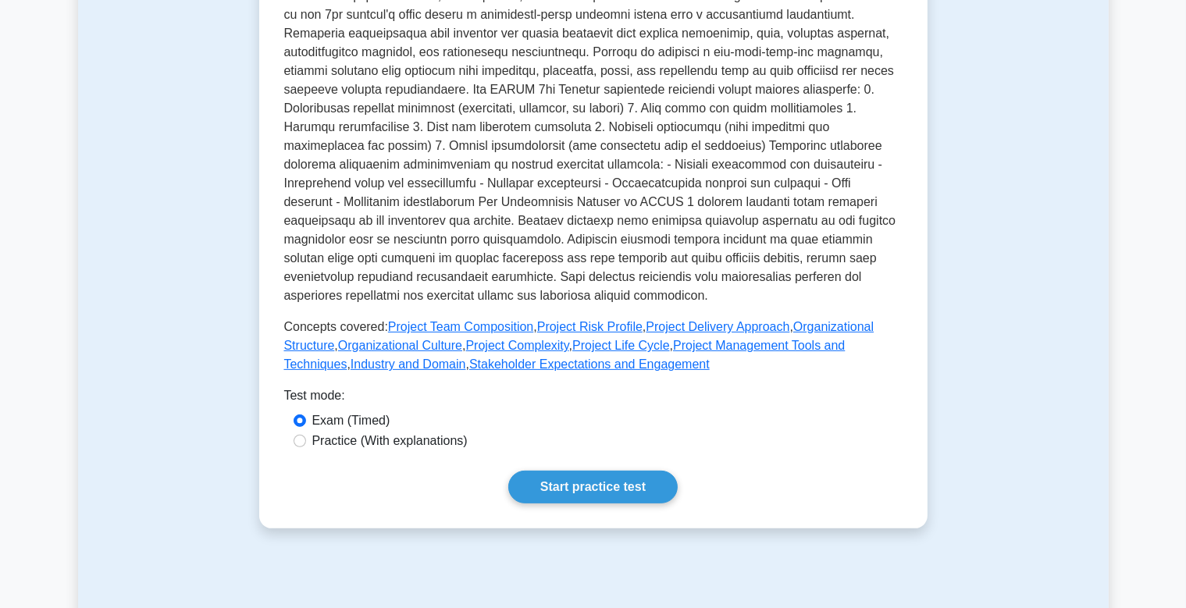
scroll to position [494, 0]
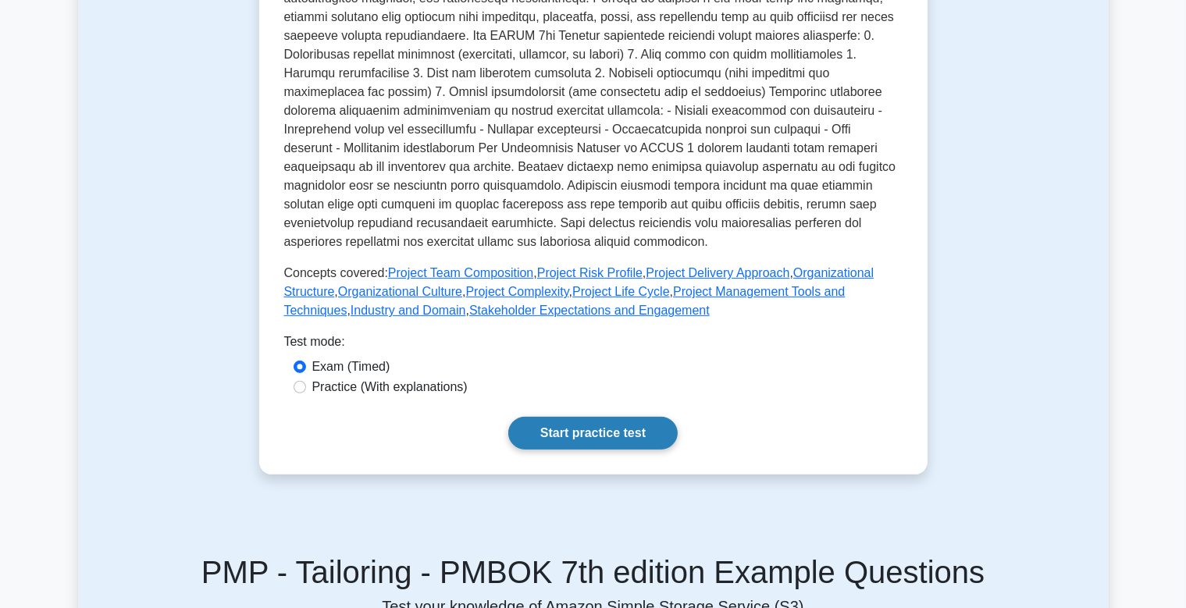
click at [578, 423] on link "Start practice test" at bounding box center [592, 433] width 169 height 33
click at [580, 430] on link "Start practice test" at bounding box center [592, 433] width 169 height 33
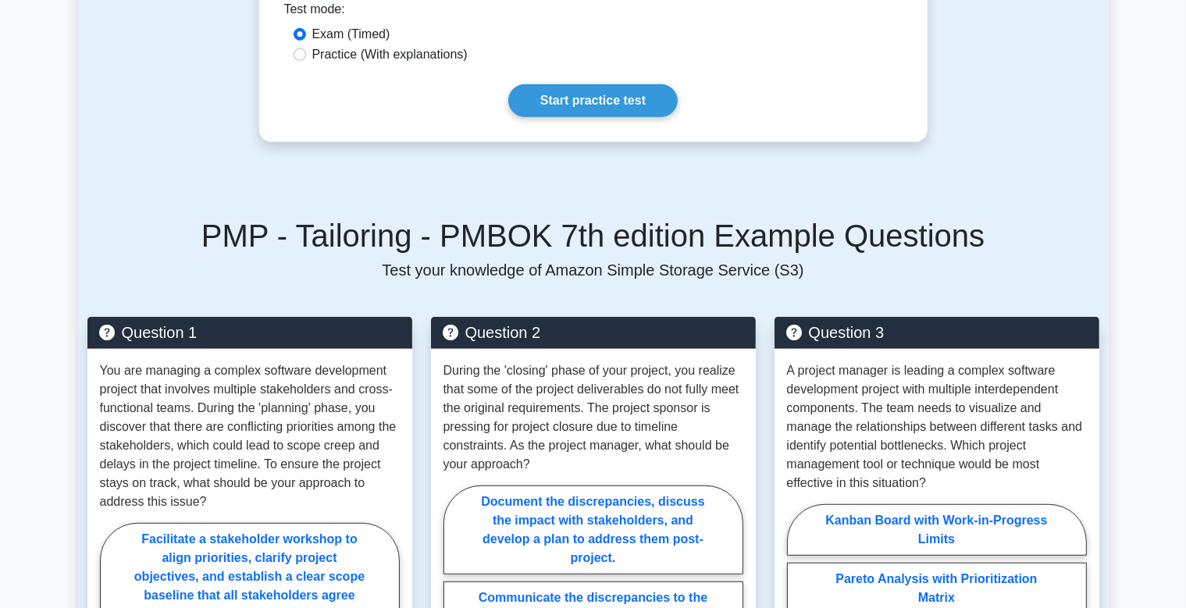
scroll to position [825, 0]
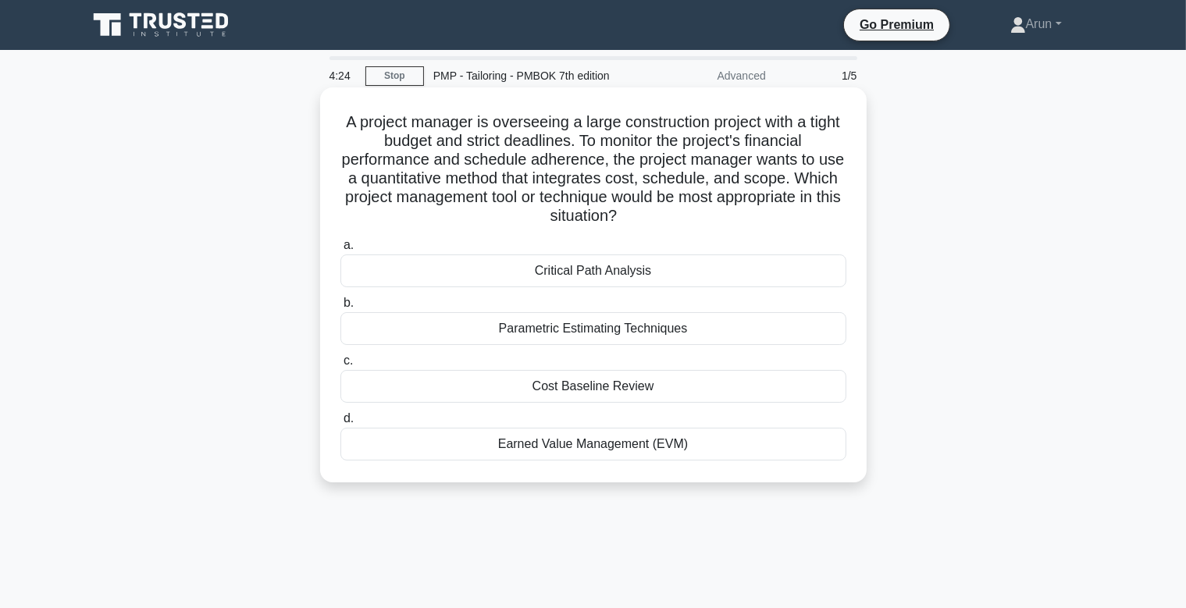
click at [579, 396] on div "Cost Baseline Review" at bounding box center [593, 386] width 506 height 33
click at [340, 366] on input "c. Cost Baseline Review" at bounding box center [340, 361] width 0 height 10
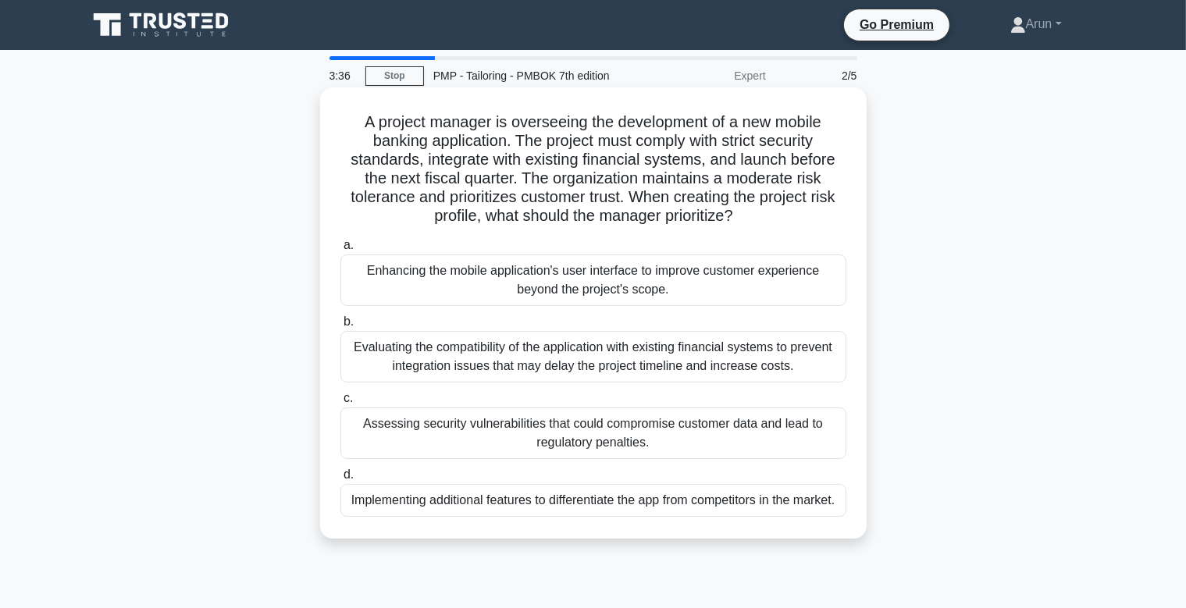
click at [529, 353] on div "Evaluating the compatibility of the application with existing financial systems…" at bounding box center [593, 357] width 506 height 52
click at [340, 327] on input "b. Evaluating the compatibility of the application with existing financial syst…" at bounding box center [340, 322] width 0 height 10
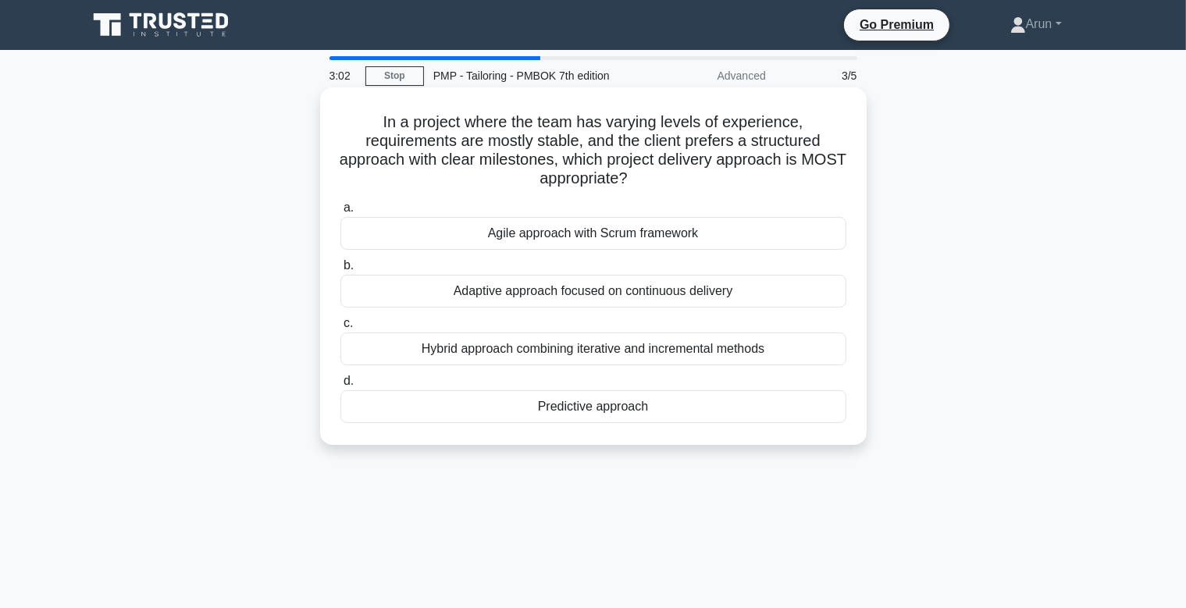
click at [570, 348] on div "Hybrid approach combining iterative and incremental methods" at bounding box center [593, 349] width 506 height 33
click at [340, 329] on input "c. Hybrid approach combining iterative and incremental methods" at bounding box center [340, 324] width 0 height 10
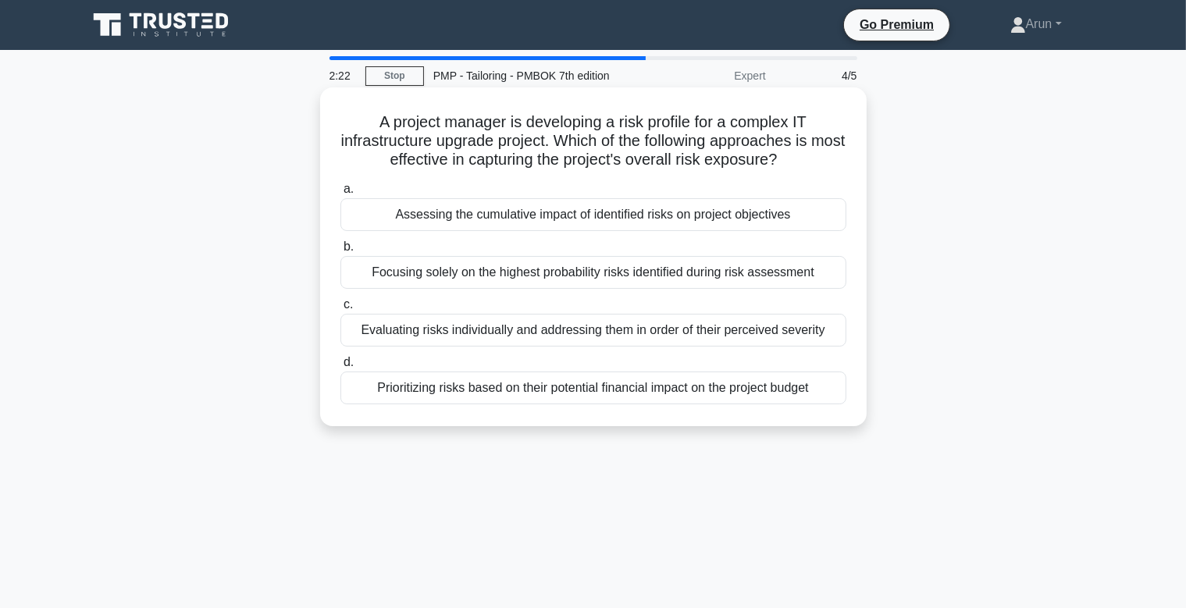
click at [593, 220] on div "Assessing the cumulative impact of identified risks on project objectives" at bounding box center [593, 214] width 506 height 33
click at [340, 194] on input "a. Assessing the cumulative impact of identified risks on project objectives" at bounding box center [340, 189] width 0 height 10
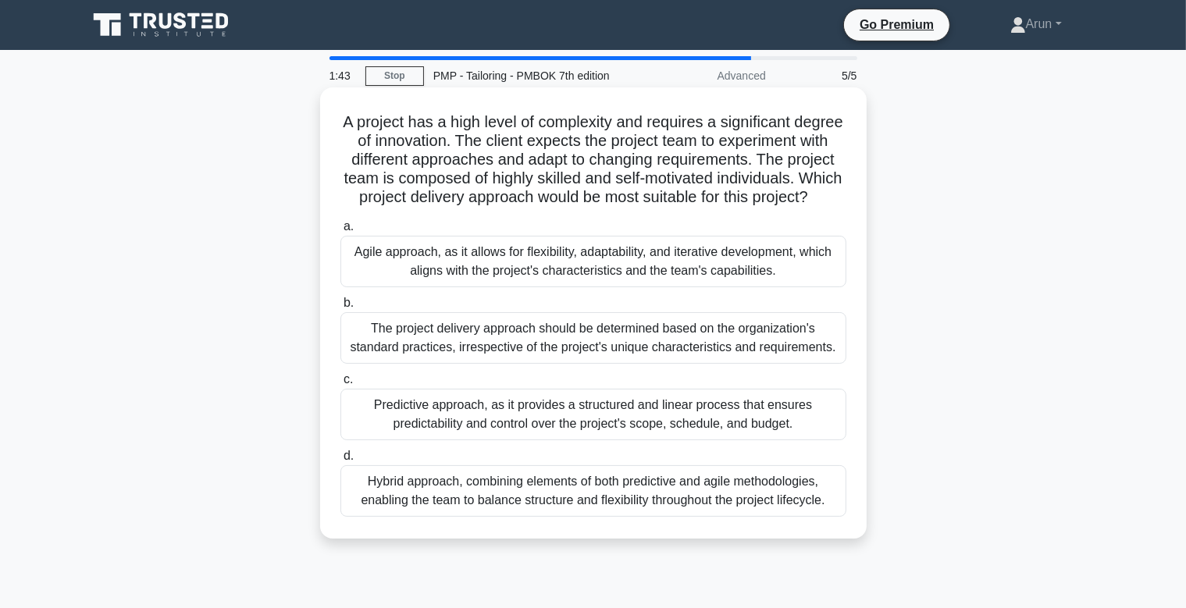
click at [598, 258] on div "Agile approach, as it allows for flexibility, adaptability, and iterative devel…" at bounding box center [593, 262] width 506 height 52
click at [340, 232] on input "a. Agile approach, as it allows for flexibility, adaptability, and iterative de…" at bounding box center [340, 227] width 0 height 10
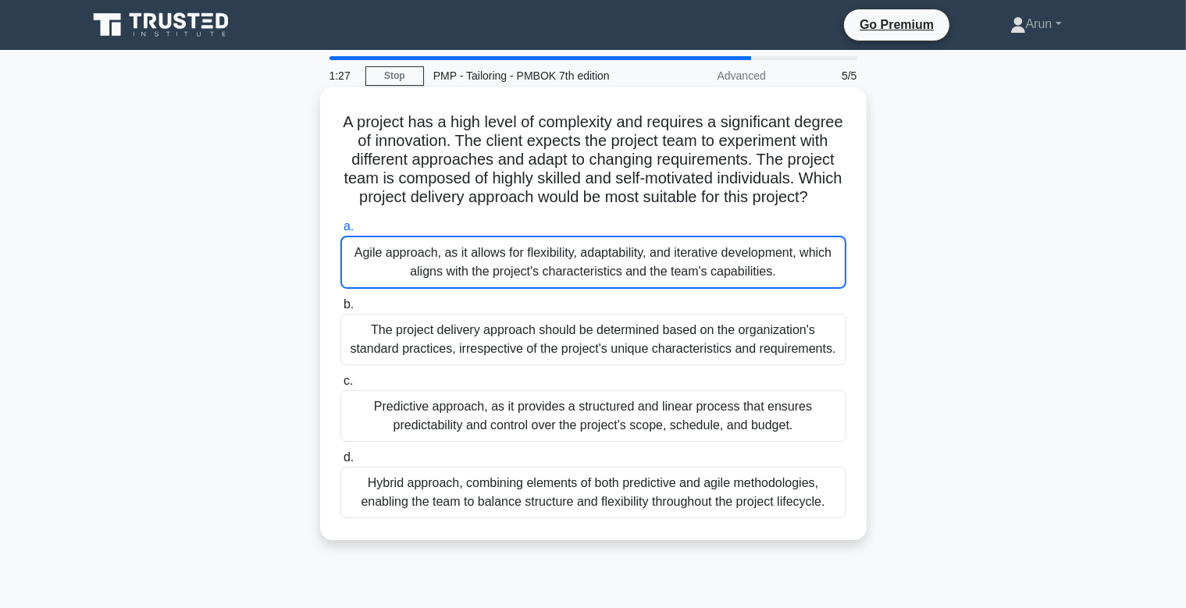
click at [604, 507] on div "Hybrid approach, combining elements of both predictive and agile methodologies,…" at bounding box center [593, 493] width 506 height 52
click at [340, 463] on input "d. Hybrid approach, combining elements of both predictive and agile methodologi…" at bounding box center [340, 458] width 0 height 10
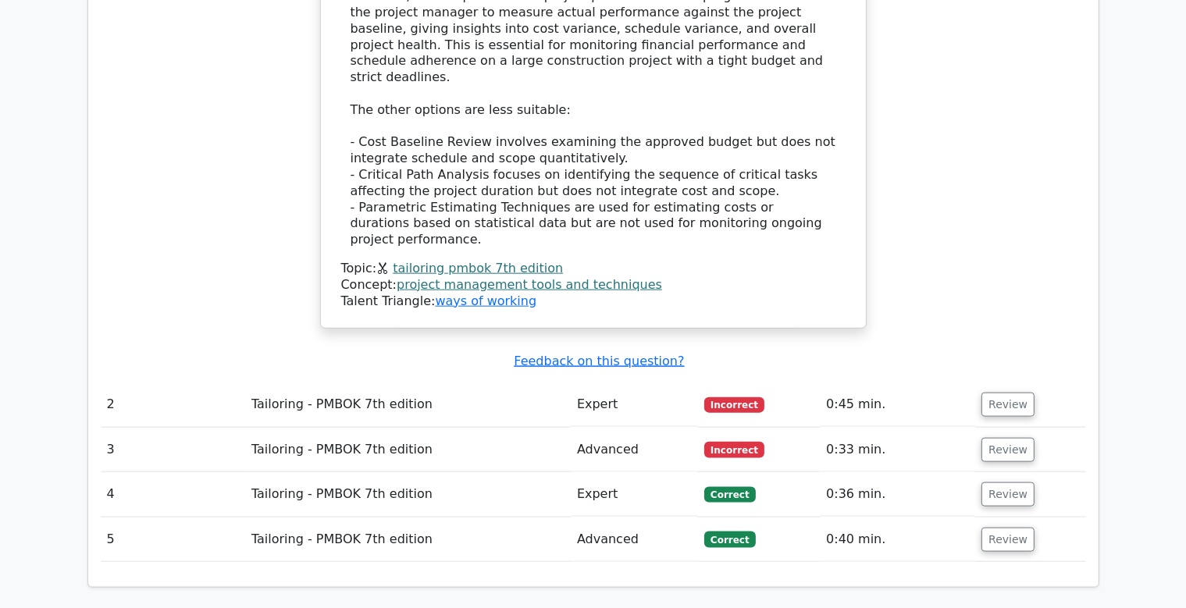
scroll to position [1798, 0]
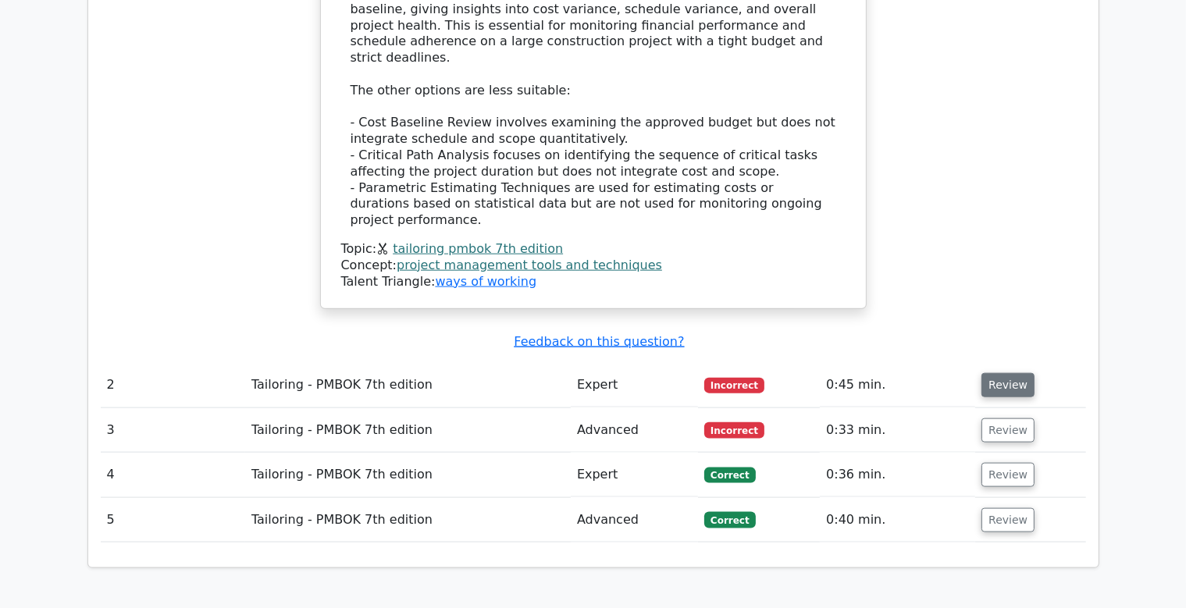
click at [988, 373] on button "Review" at bounding box center [1008, 385] width 53 height 24
click at [995, 373] on button "Review" at bounding box center [1008, 385] width 53 height 24
click at [1003, 373] on button "Review" at bounding box center [1008, 385] width 53 height 24
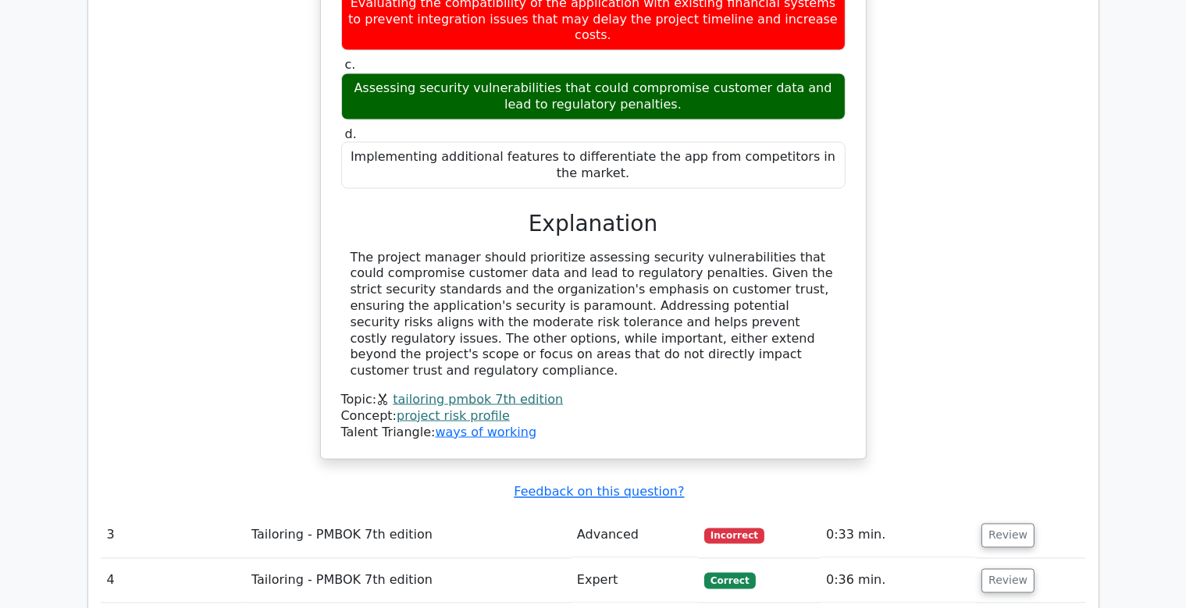
scroll to position [2518, 0]
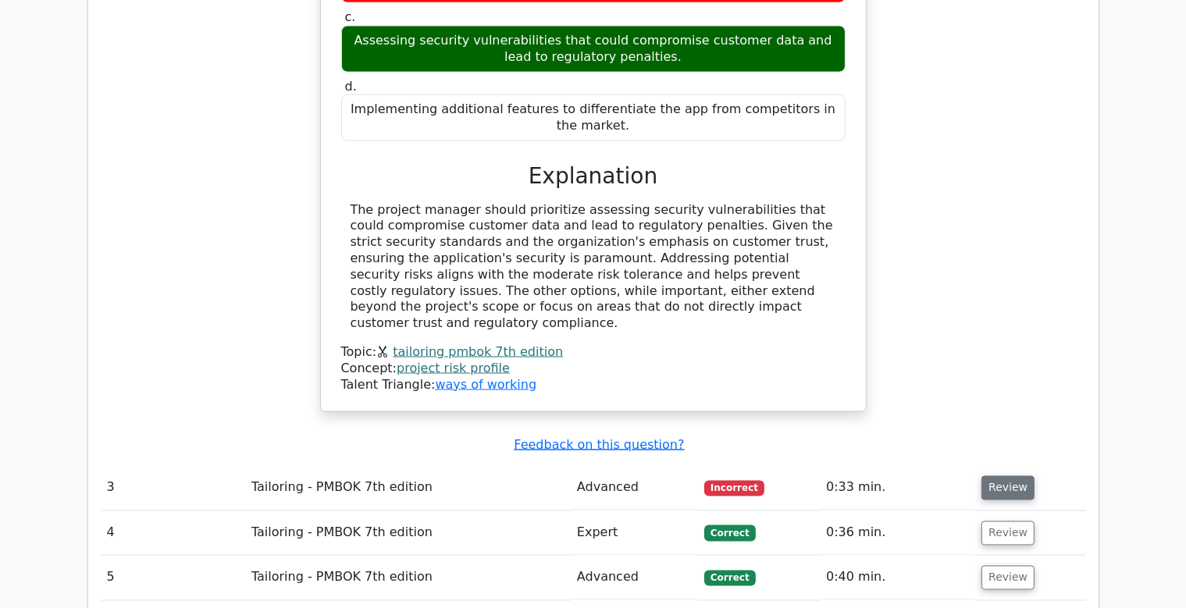
click at [1007, 476] on button "Review" at bounding box center [1008, 488] width 53 height 24
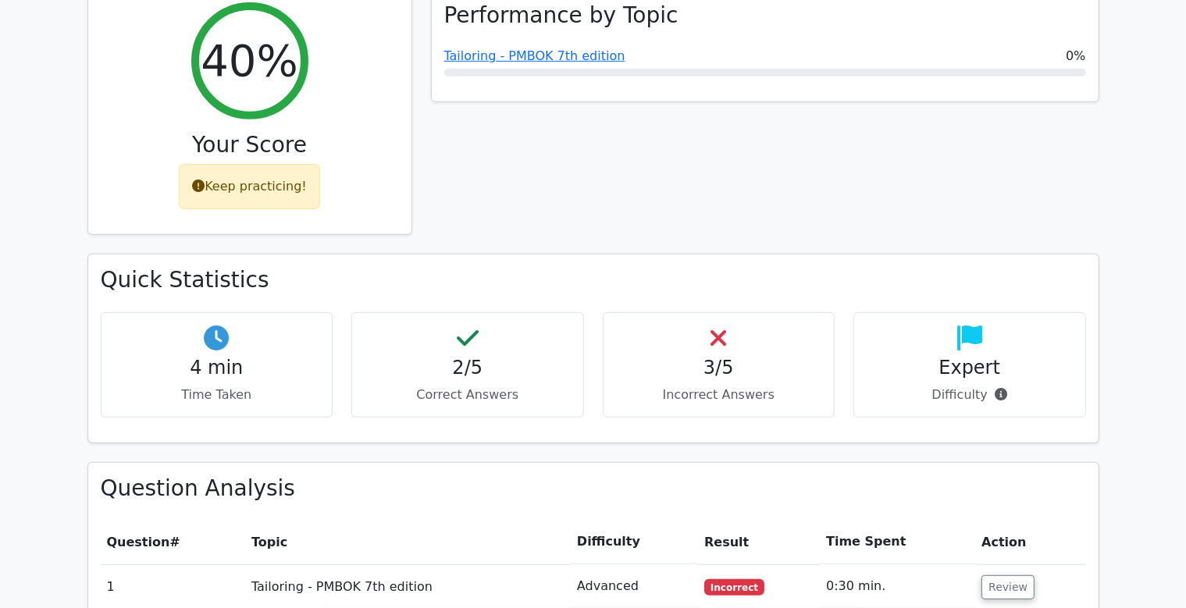
scroll to position [656, 0]
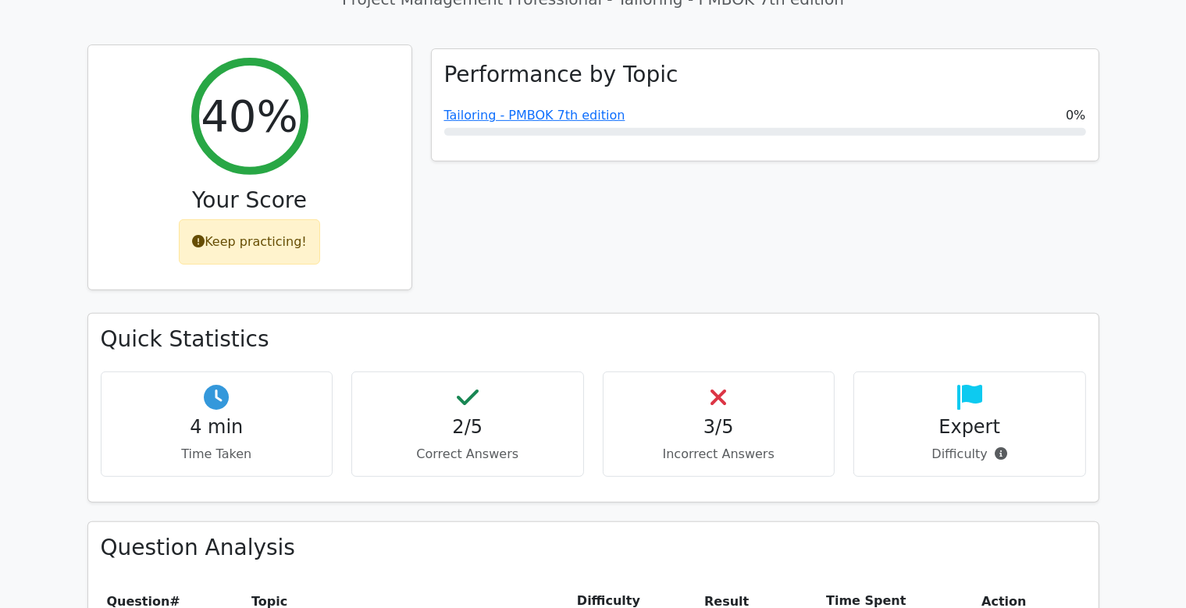
click at [265, 219] on div "Keep practicing!" at bounding box center [249, 241] width 141 height 45
click at [275, 187] on h3 "Your Score" at bounding box center [250, 200] width 298 height 27
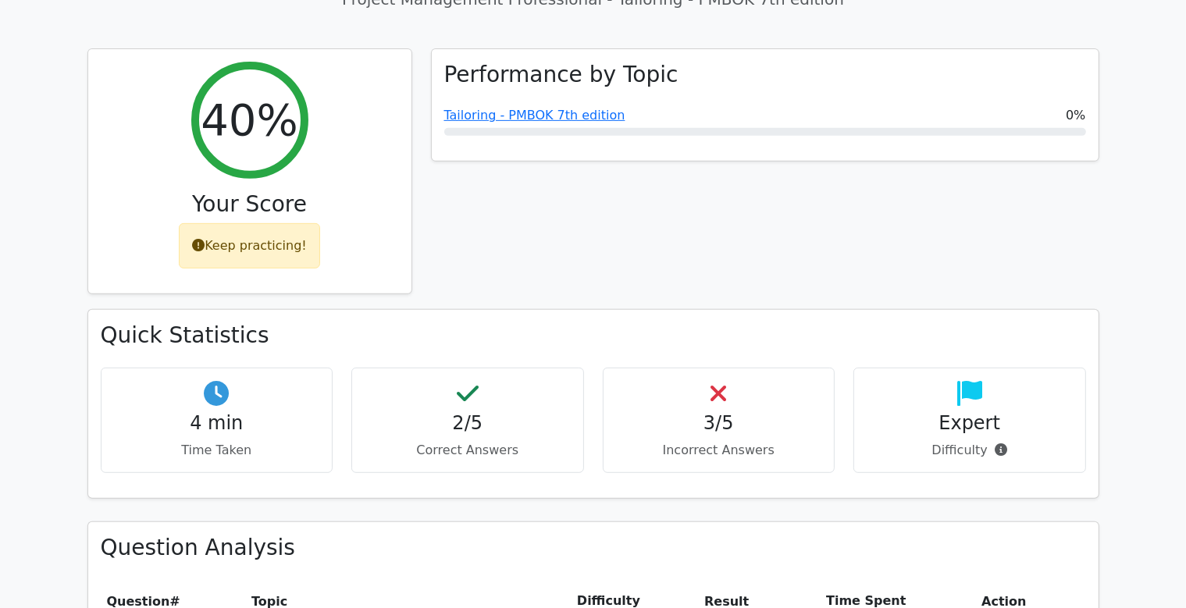
click at [971, 368] on div "Expert Difficulty" at bounding box center [970, 420] width 233 height 105
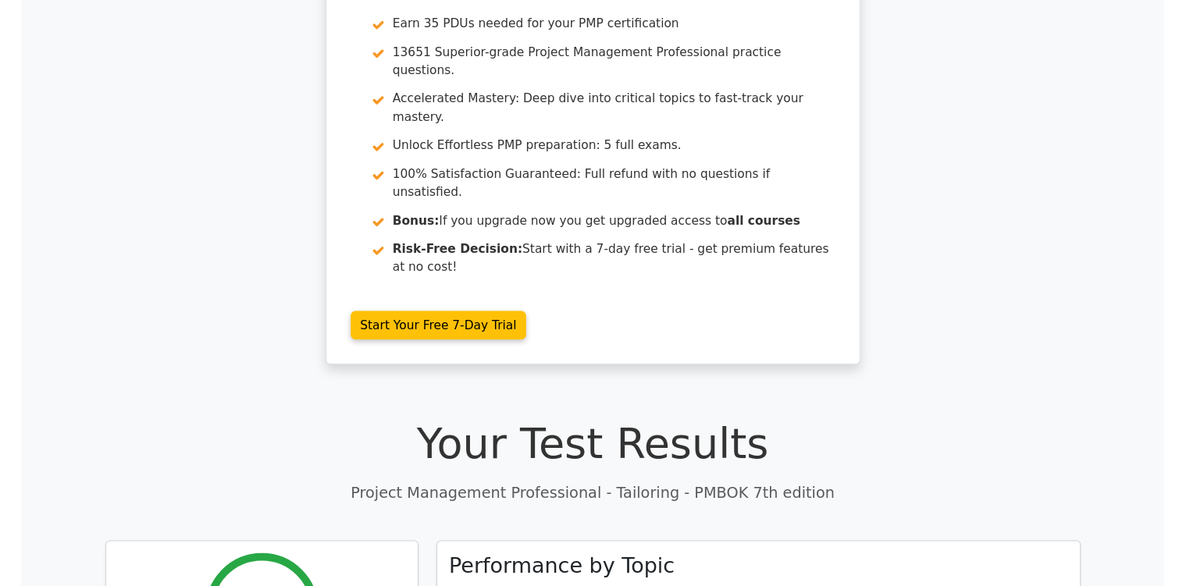
scroll to position [0, 0]
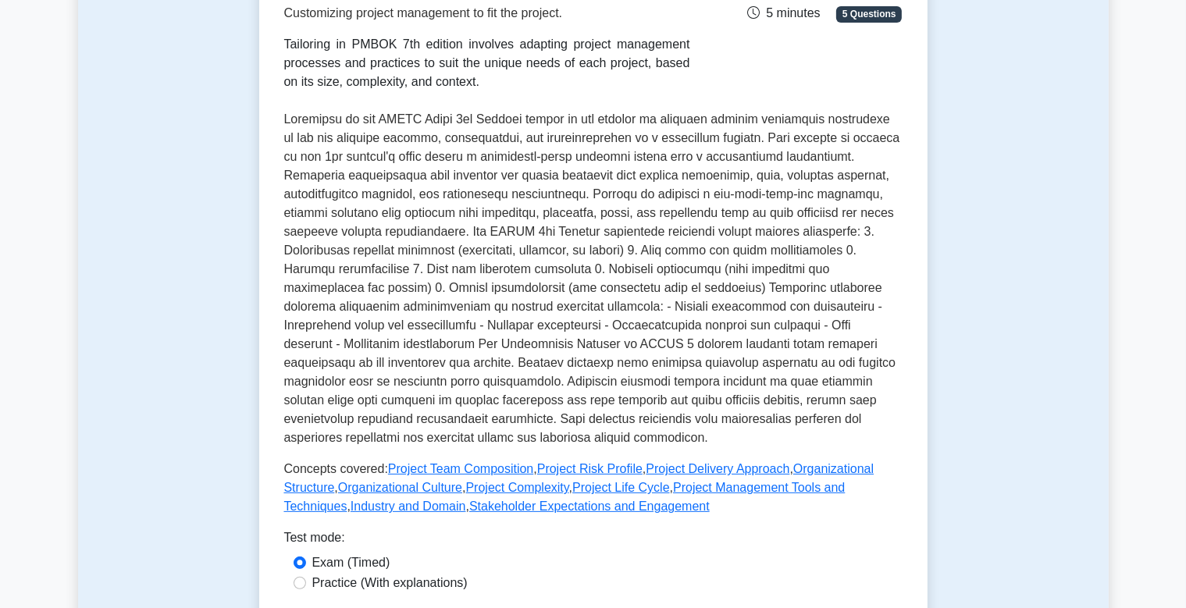
scroll to position [284, 0]
